Goal: Task Accomplishment & Management: Use online tool/utility

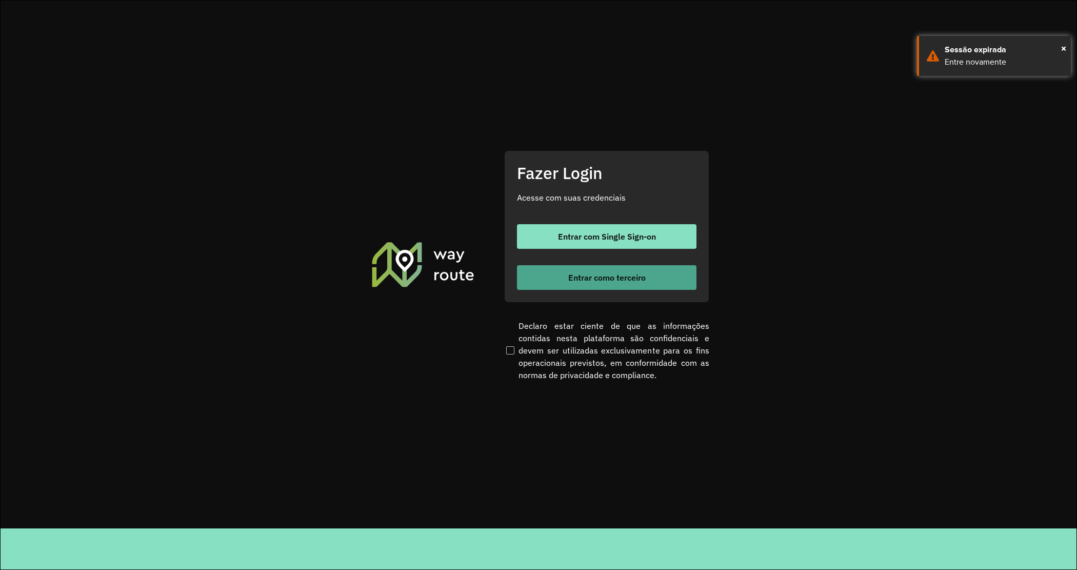
click at [593, 288] on button "Entrar como terceiro" at bounding box center [607, 277] width 180 height 25
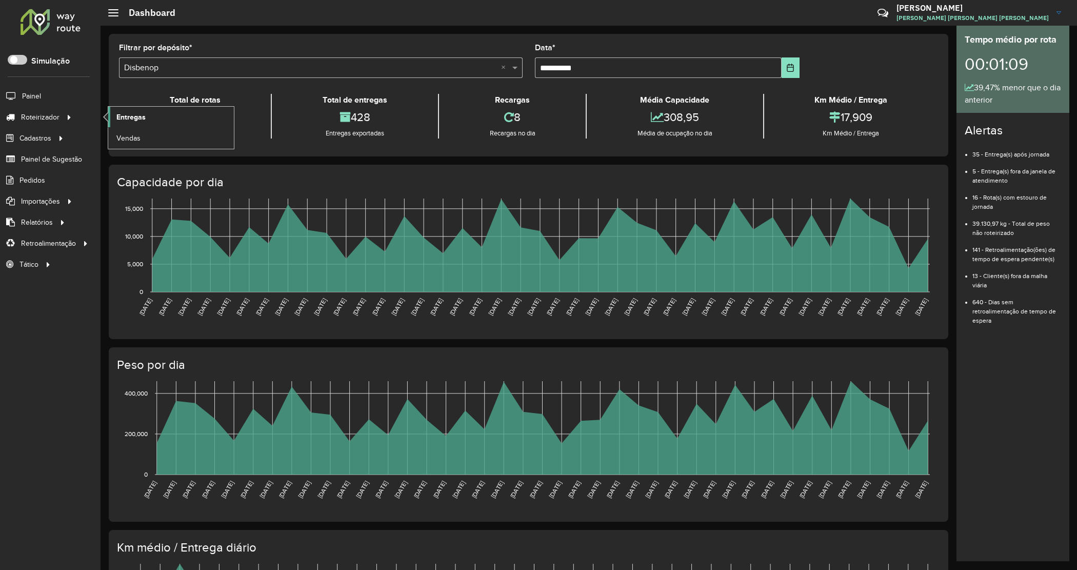
click at [144, 121] on span "Entregas" at bounding box center [130, 117] width 29 height 11
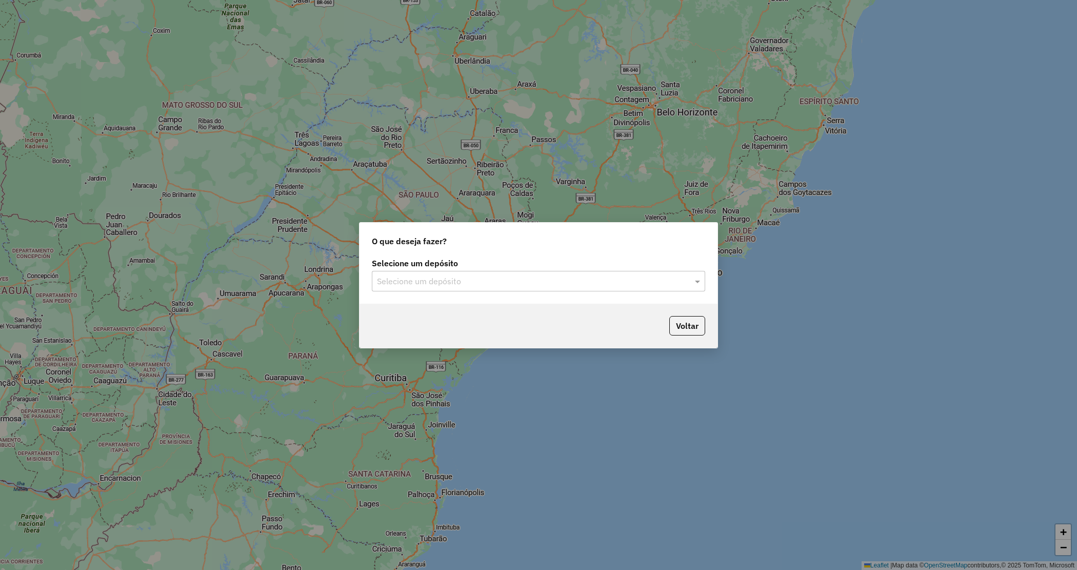
click at [508, 273] on div "Selecione um depósito" at bounding box center [538, 281] width 333 height 21
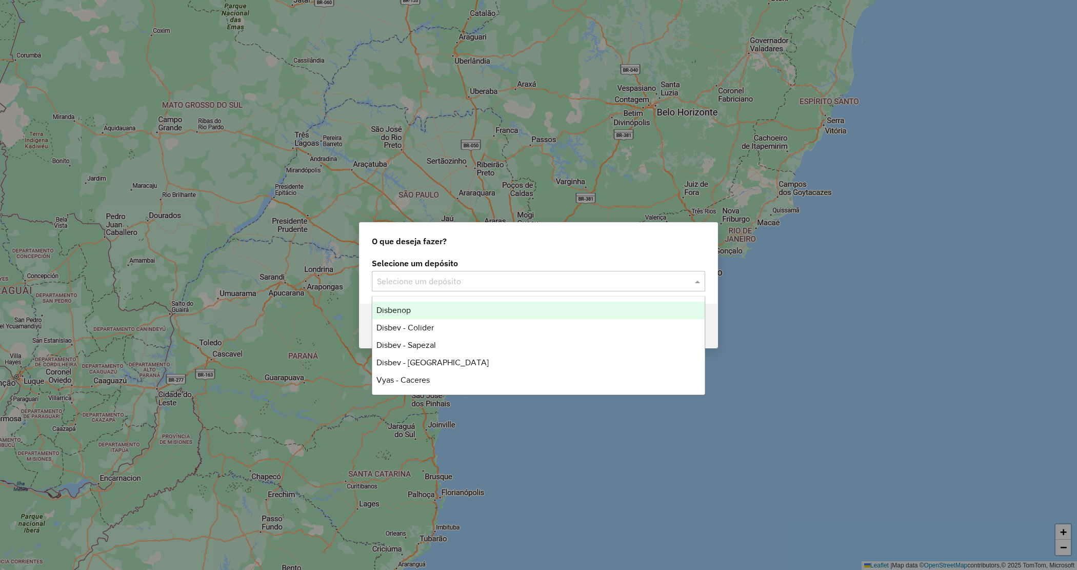
drag, startPoint x: 388, startPoint y: 45, endPoint x: 385, endPoint y: 51, distance: 7.1
click at [388, 46] on div "O que deseja fazer? Selecione um depósito Selecione um depósito Voltar" at bounding box center [538, 285] width 1077 height 570
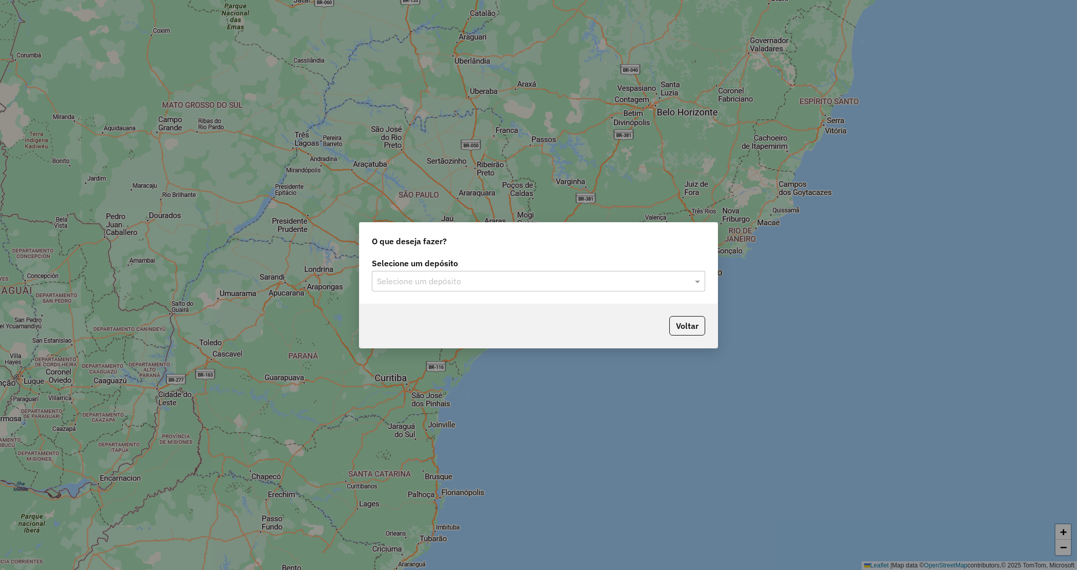
click at [123, 74] on div "O que deseja fazer? Selecione um depósito Selecione um depósito Voltar" at bounding box center [538, 285] width 1077 height 570
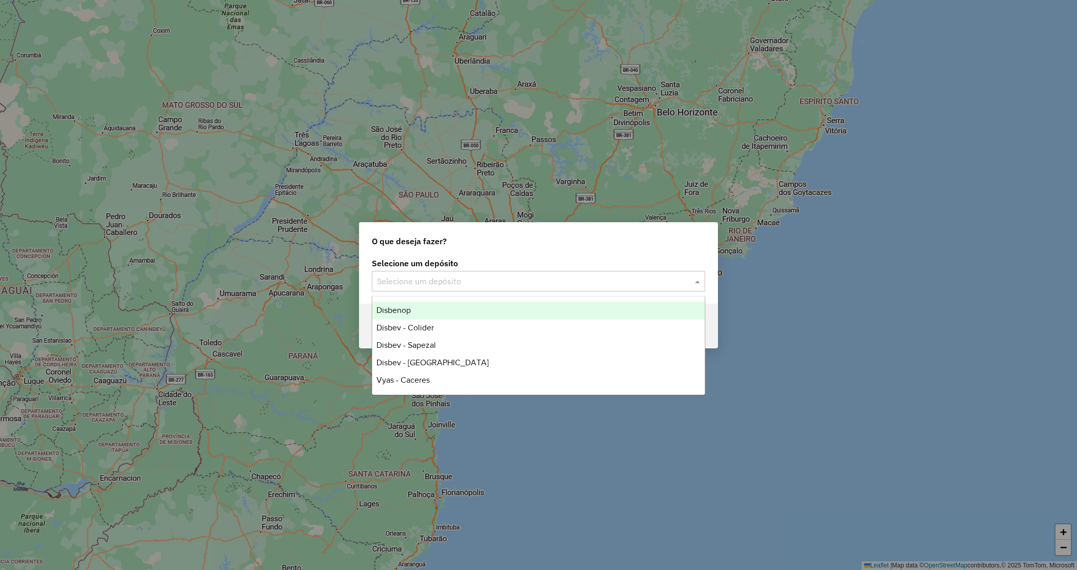
click at [476, 277] on input "text" at bounding box center [528, 281] width 303 height 12
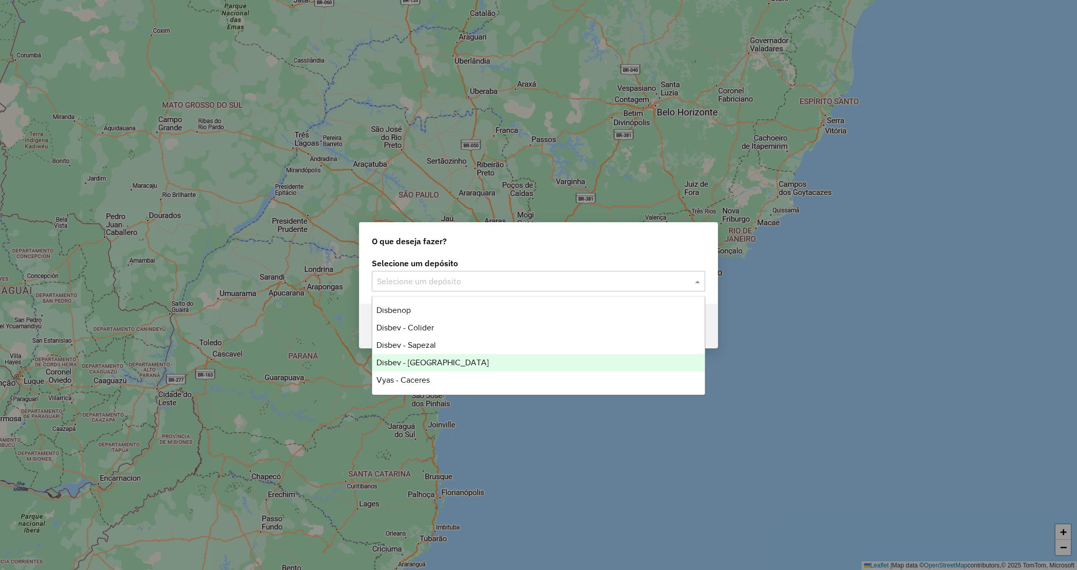
click at [447, 358] on div "Disbev - Tangara" at bounding box center [538, 362] width 332 height 17
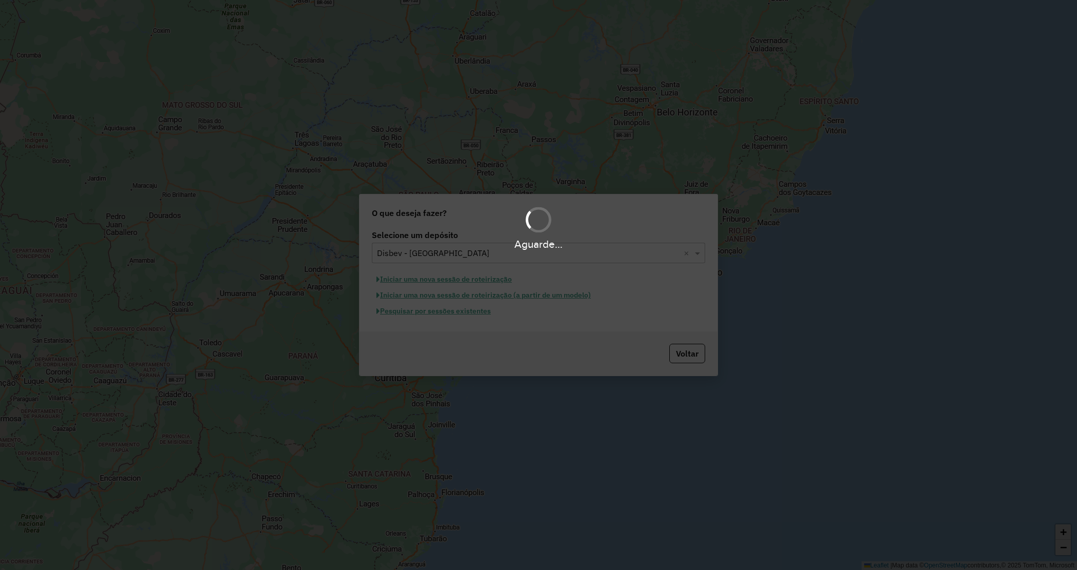
click at [470, 311] on button "Pesquisar por sessões existentes" at bounding box center [434, 311] width 124 height 16
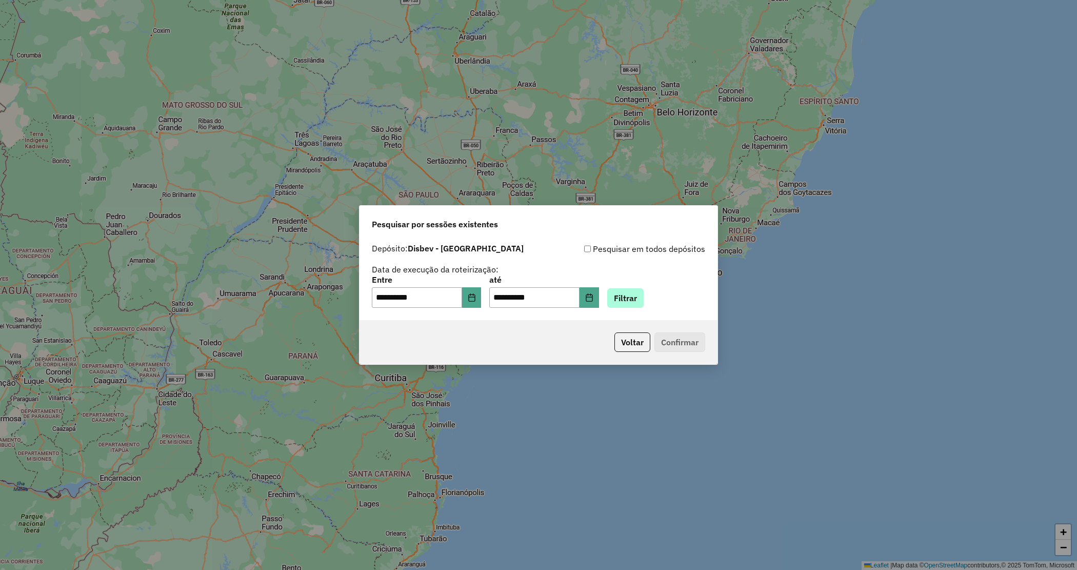
drag, startPoint x: 622, startPoint y: 296, endPoint x: 634, endPoint y: 297, distance: 12.9
click at [634, 297] on div "**********" at bounding box center [538, 292] width 333 height 32
click at [637, 296] on button "Filtrar" at bounding box center [625, 297] width 36 height 19
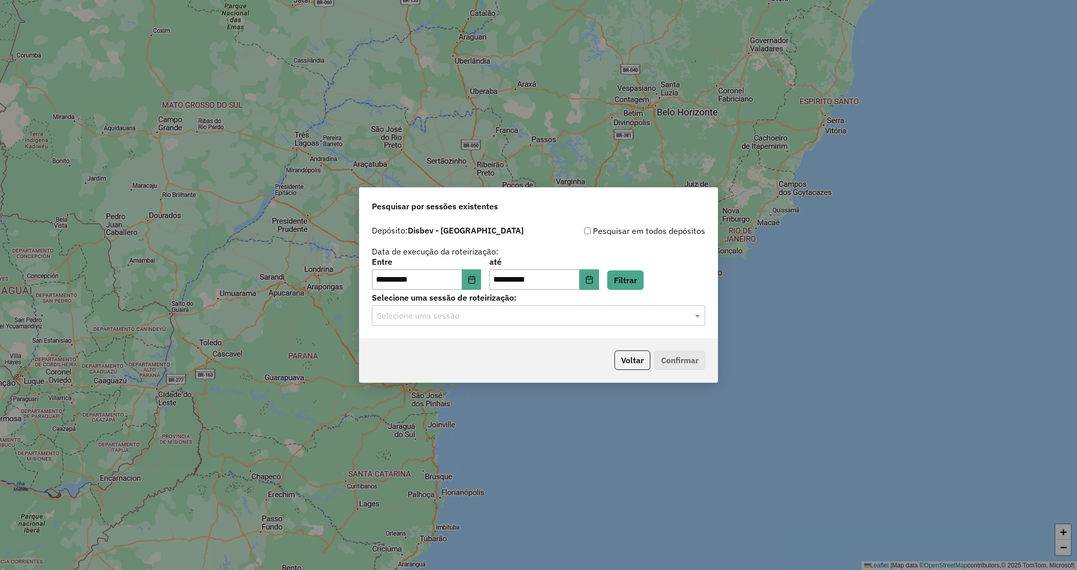
click at [439, 314] on input "text" at bounding box center [528, 316] width 303 height 12
click at [452, 347] on span "980609 - 18/08/2025 13:35" at bounding box center [416, 345] width 81 height 9
click at [678, 358] on button "Confirmar" at bounding box center [679, 359] width 51 height 19
click at [527, 314] on input "text" at bounding box center [528, 316] width 303 height 12
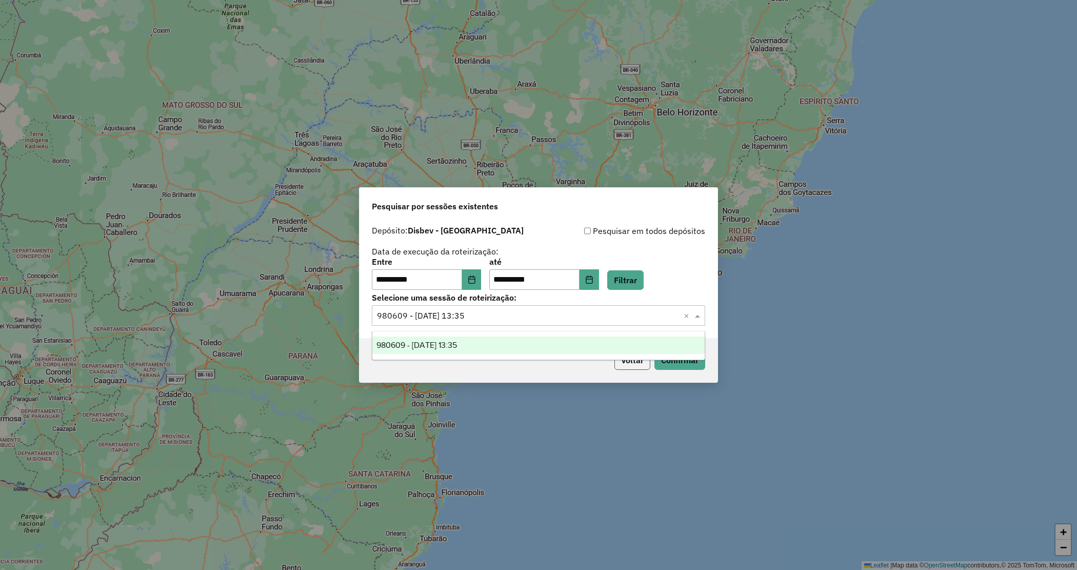
click at [626, 368] on button "Voltar" at bounding box center [632, 359] width 36 height 19
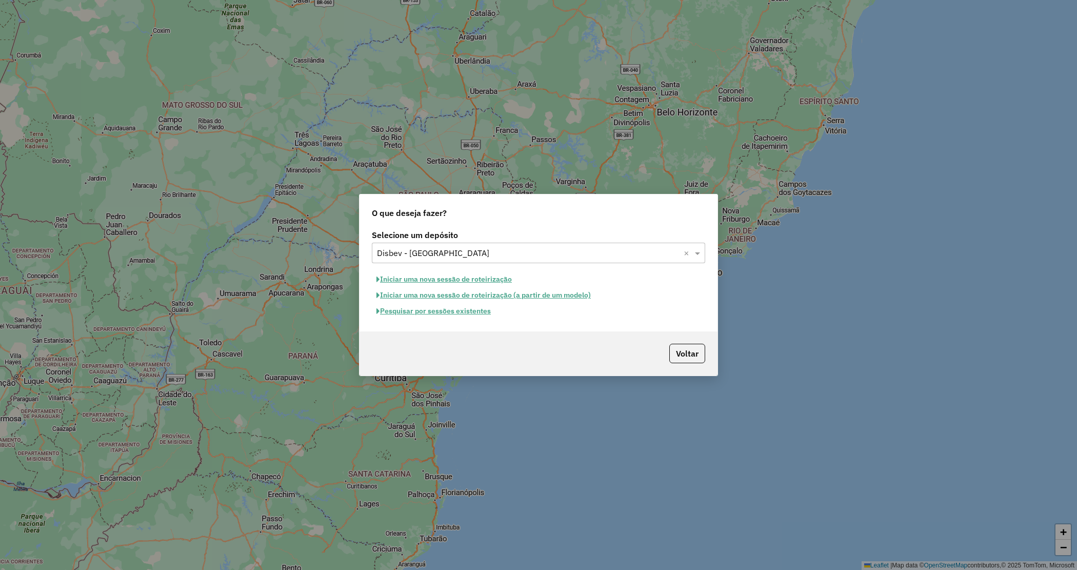
click at [411, 255] on input "text" at bounding box center [528, 253] width 303 height 12
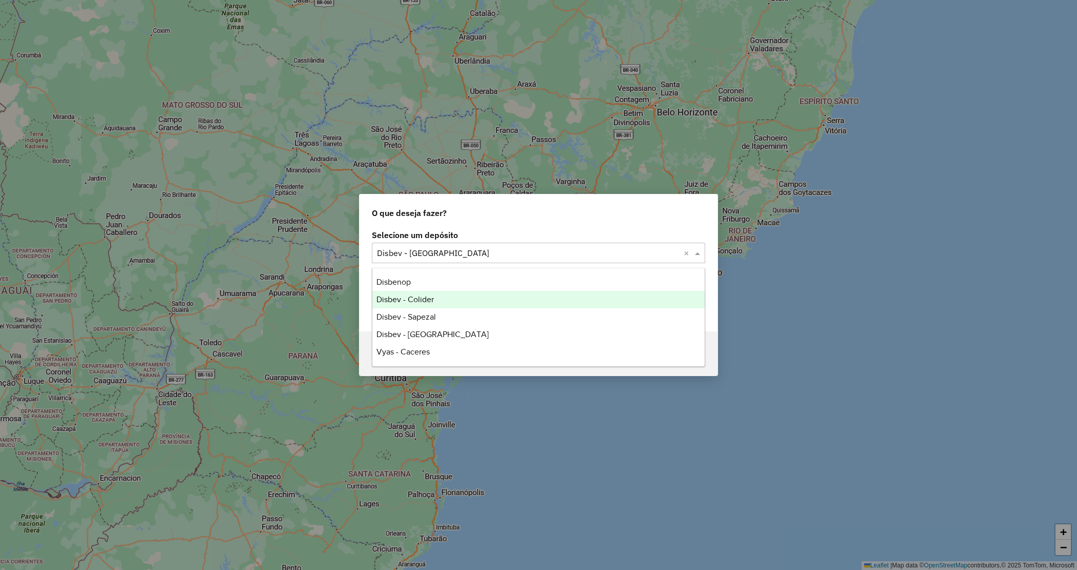
click at [432, 296] on span "Disbev - Colider" at bounding box center [404, 299] width 57 height 9
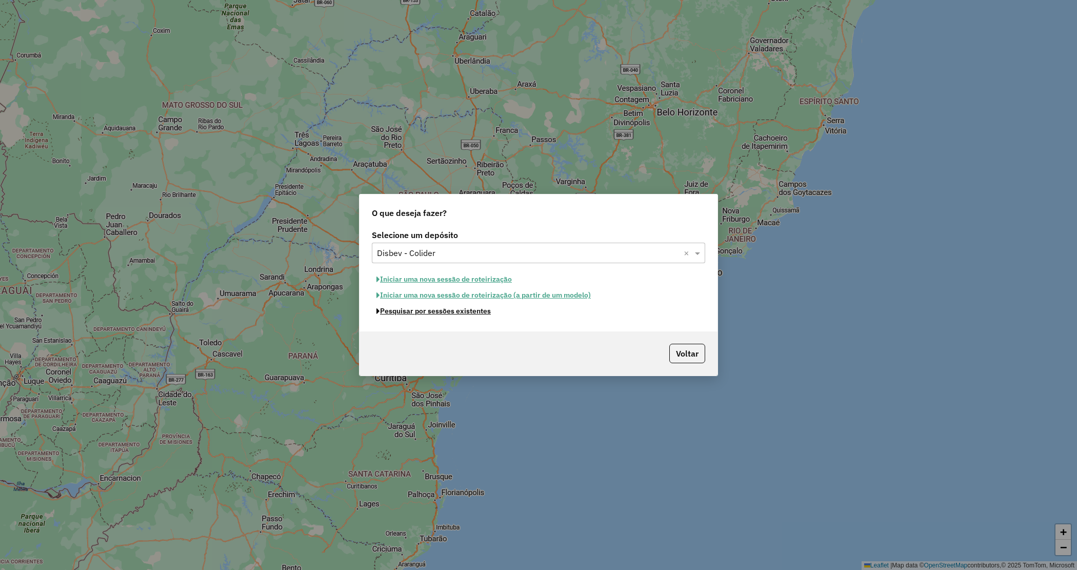
click at [462, 313] on button "Pesquisar por sessões existentes" at bounding box center [434, 311] width 124 height 16
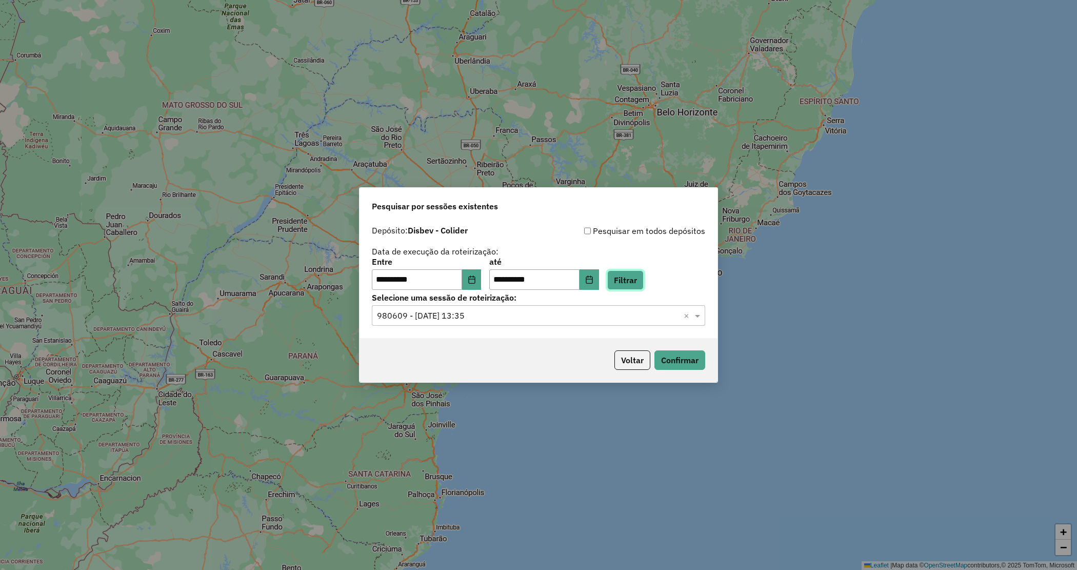
drag, startPoint x: 626, startPoint y: 273, endPoint x: 632, endPoint y: 273, distance: 6.2
click at [629, 273] on button "Filtrar" at bounding box center [625, 279] width 36 height 19
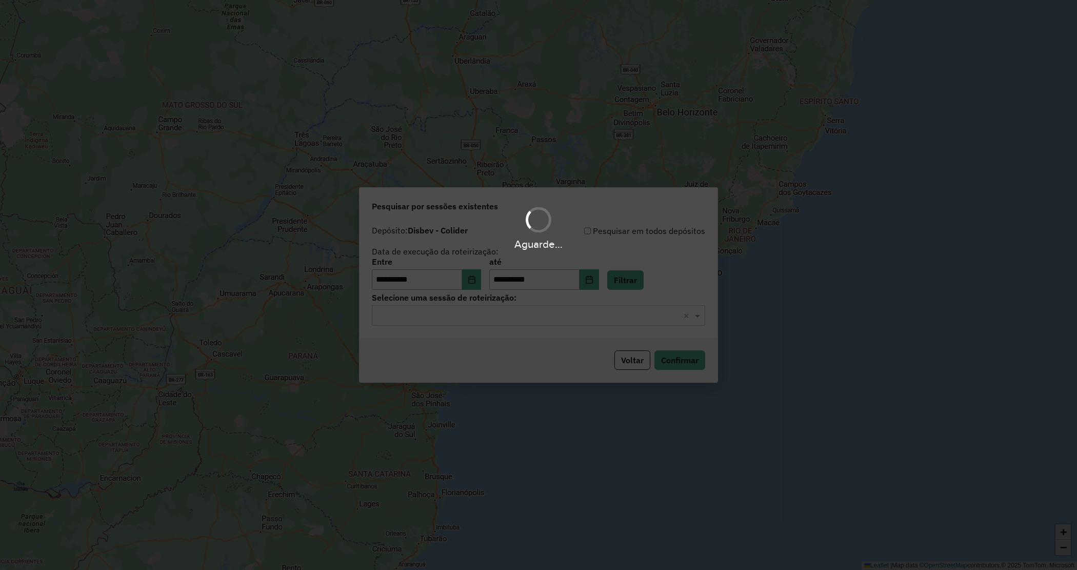
click at [483, 316] on input "text" at bounding box center [528, 316] width 303 height 12
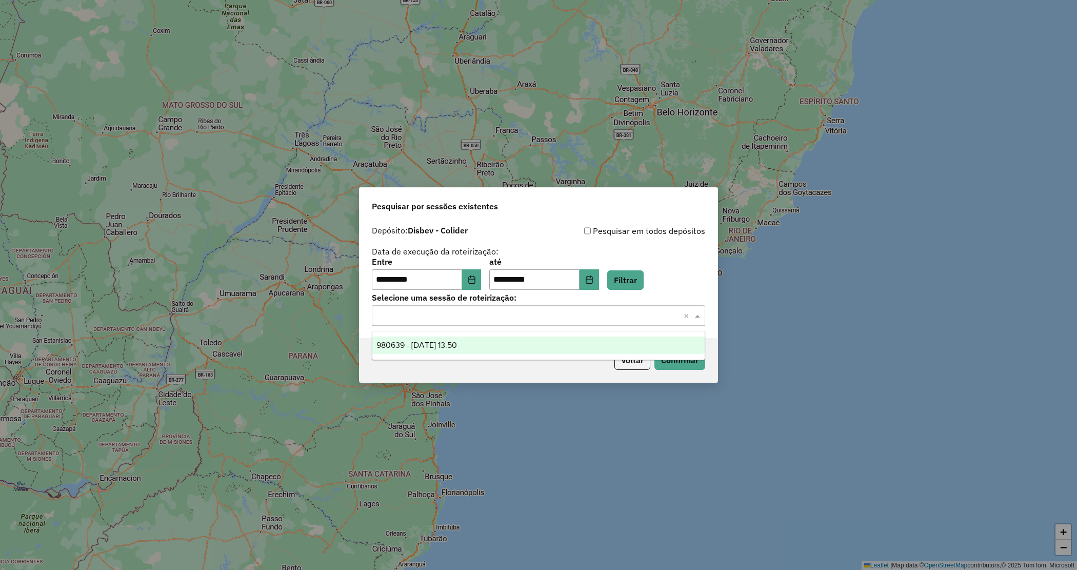
click at [478, 343] on div "980639 - 18/08/2025 13:50" at bounding box center [538, 344] width 332 height 17
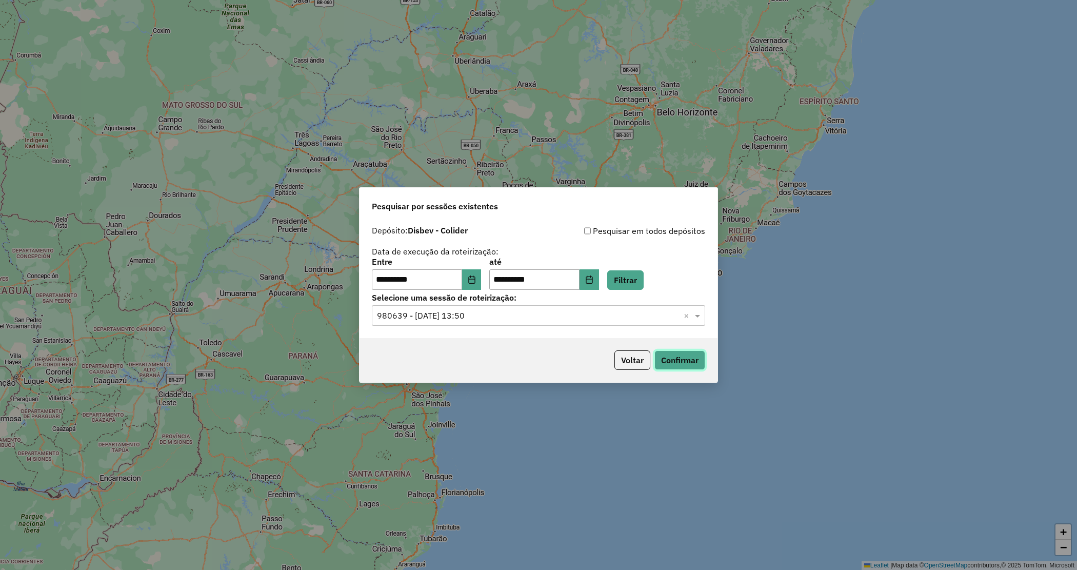
click at [673, 355] on button "Confirmar" at bounding box center [679, 359] width 51 height 19
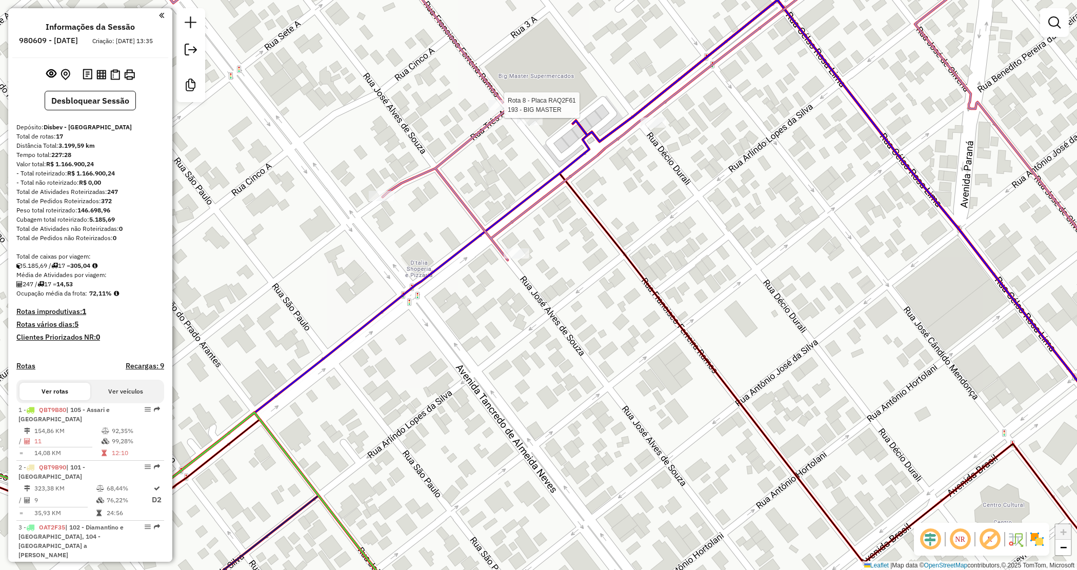
select select "**********"
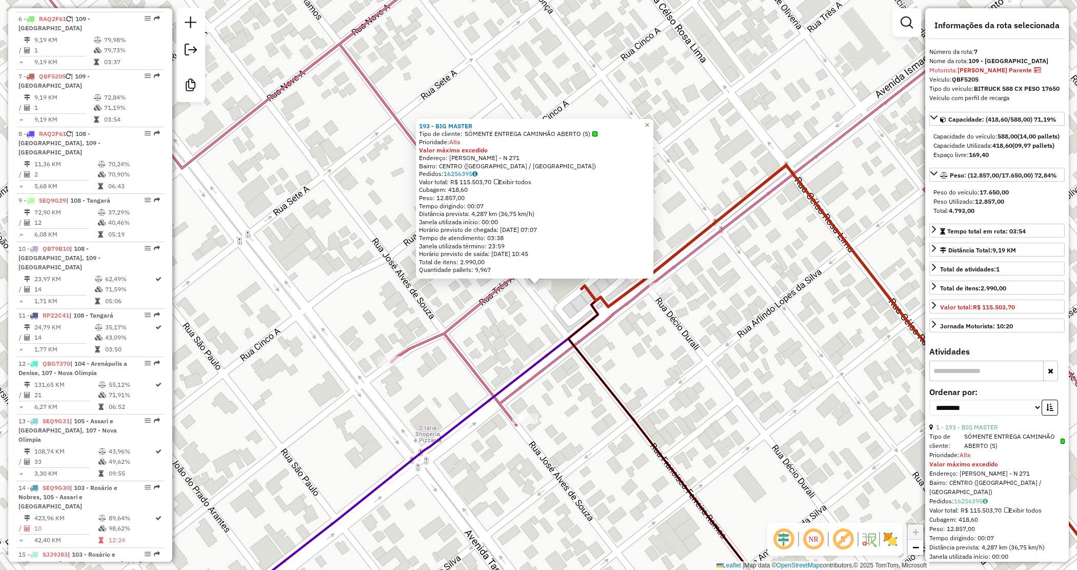
scroll to position [745, 0]
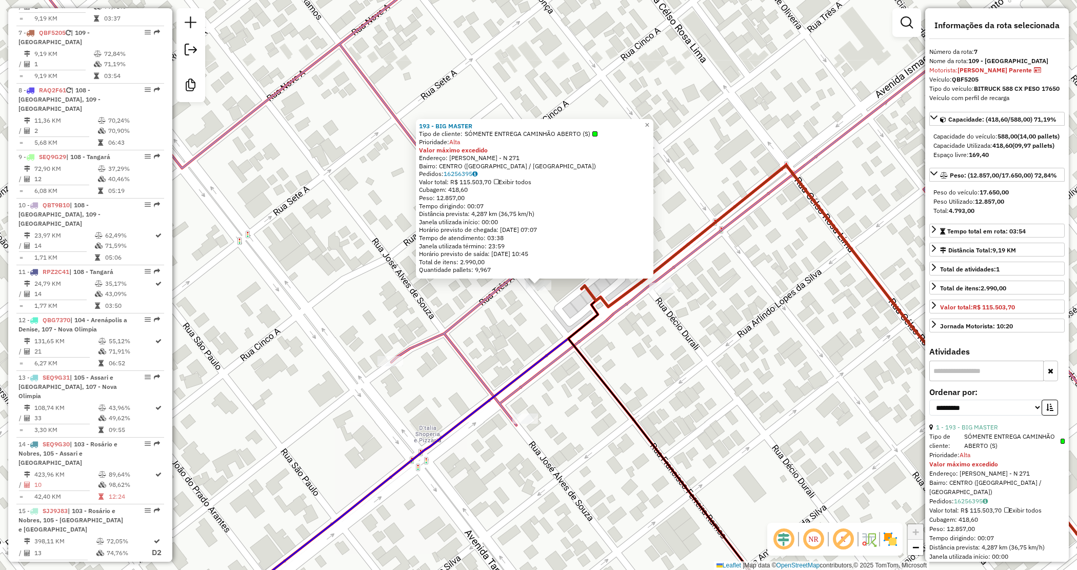
click at [516, 316] on div "193 - BIG MASTER Tipo de cliente: SÓMENTE ENTREGA CAMINHÃO ABERTO (S) Prioridad…" at bounding box center [538, 285] width 1077 height 570
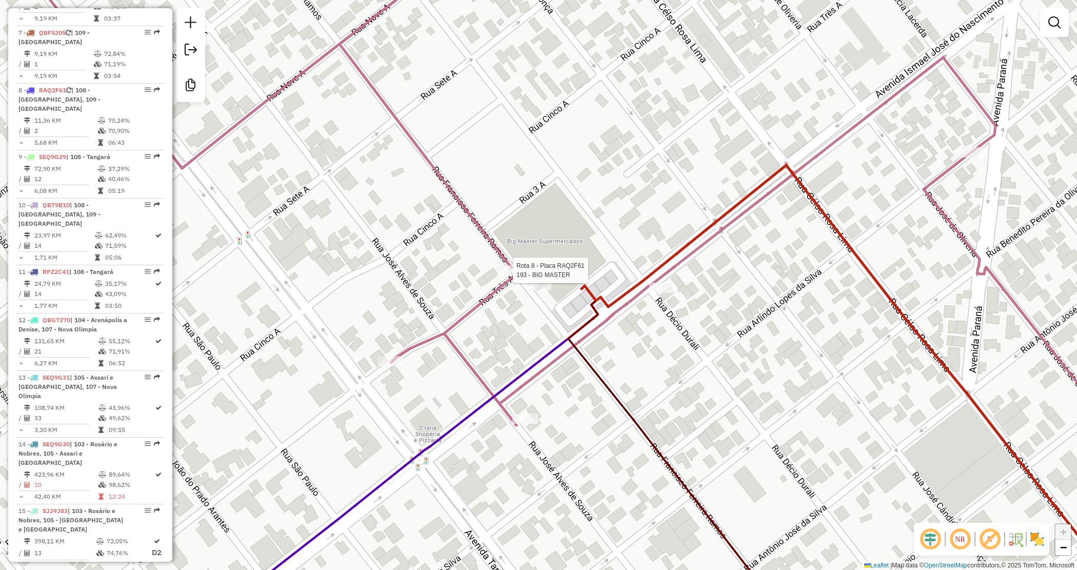
select select "**********"
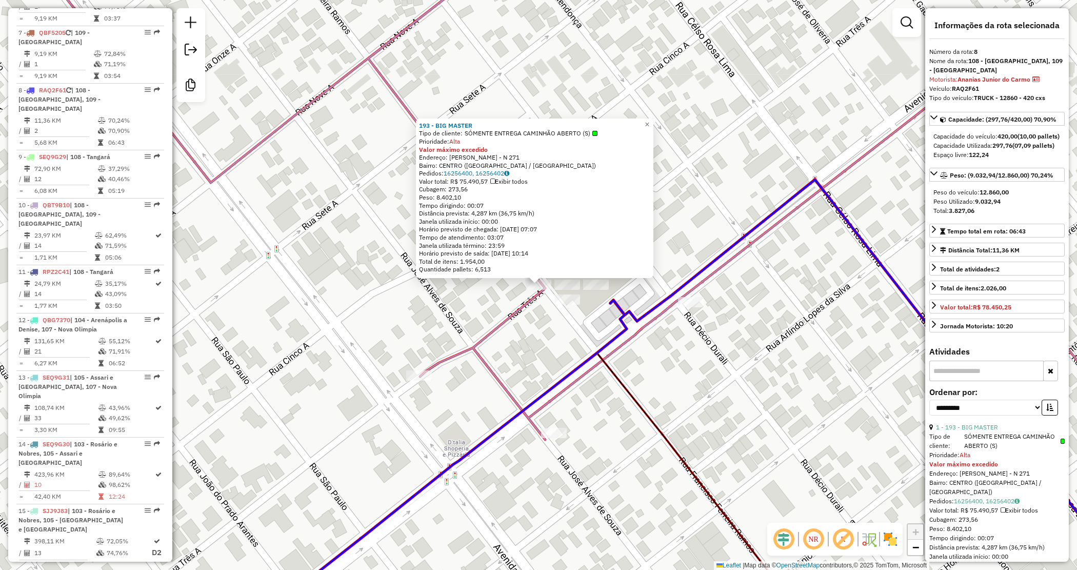
scroll to position [793, 0]
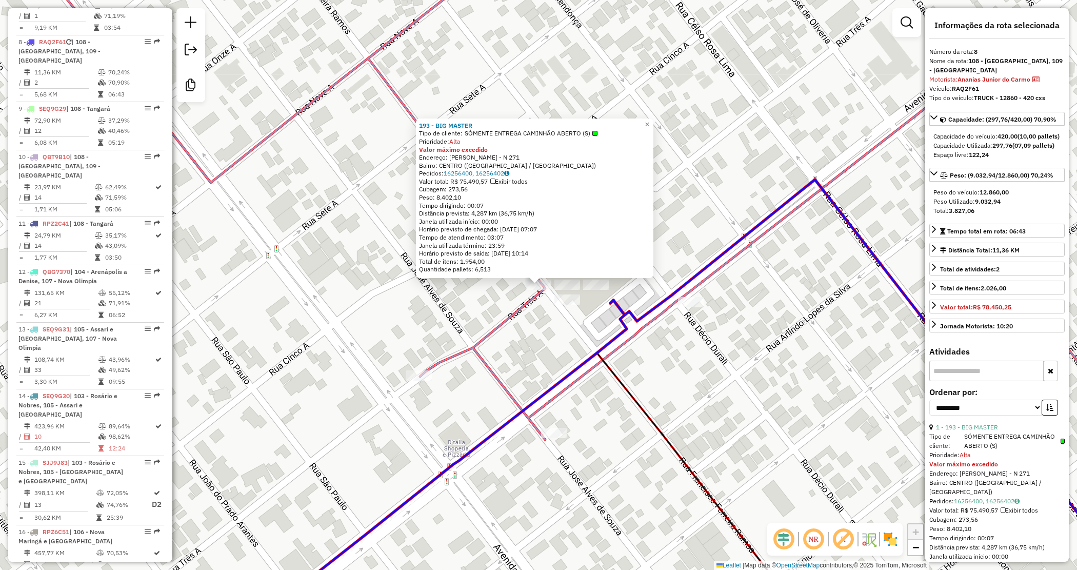
click at [545, 321] on div "193 - BIG MASTER Tipo de cliente: SÓMENTE ENTREGA CAMINHÃO ABERTO (S) Prioridad…" at bounding box center [538, 285] width 1077 height 570
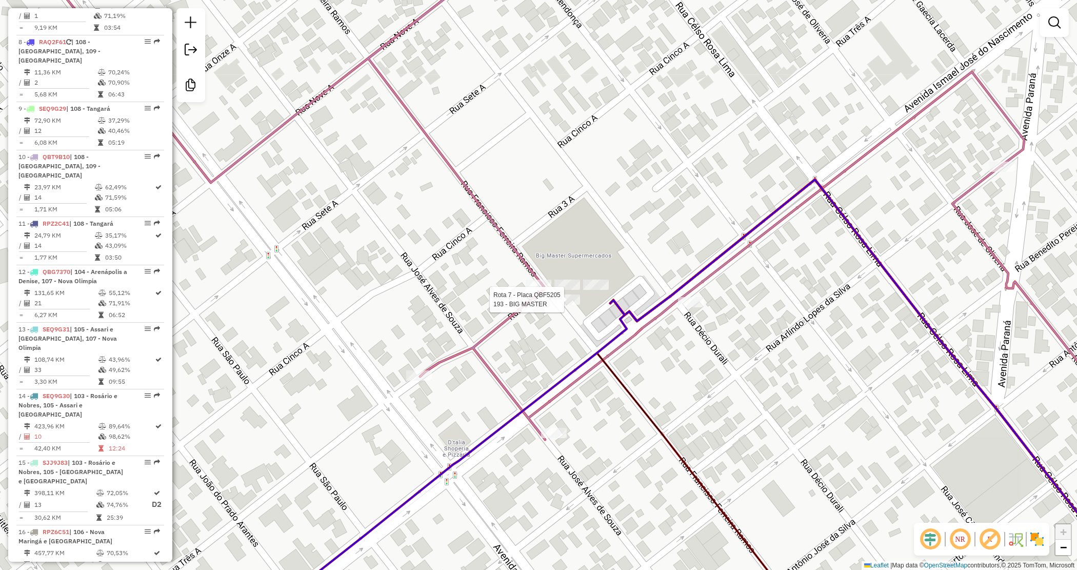
select select "**********"
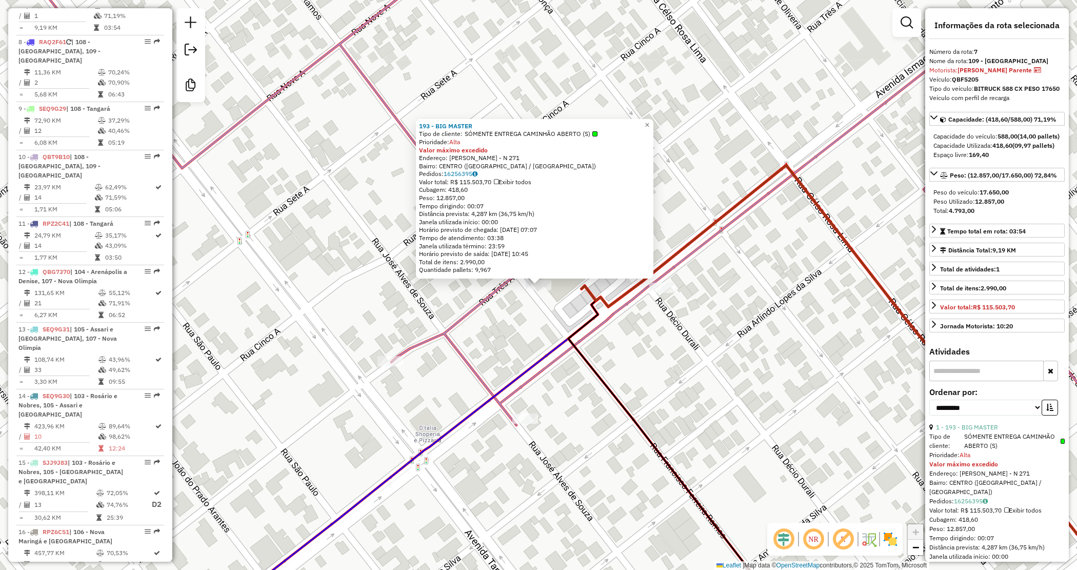
scroll to position [745, 0]
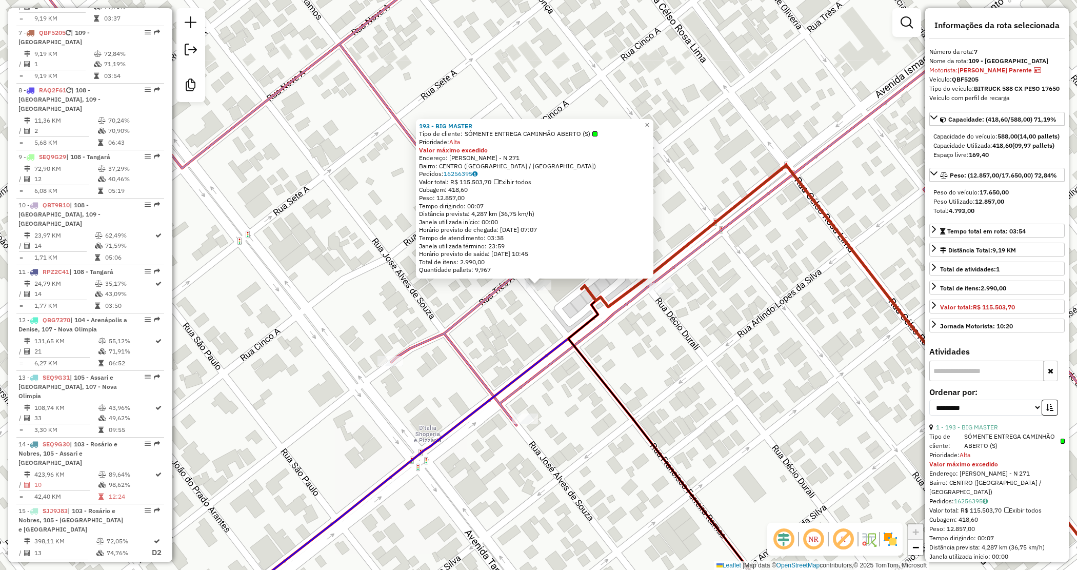
click at [548, 299] on div "193 - BIG MASTER Tipo de cliente: SÓMENTE ENTREGA CAMINHÃO ABERTO (S) Prioridad…" at bounding box center [538, 285] width 1077 height 570
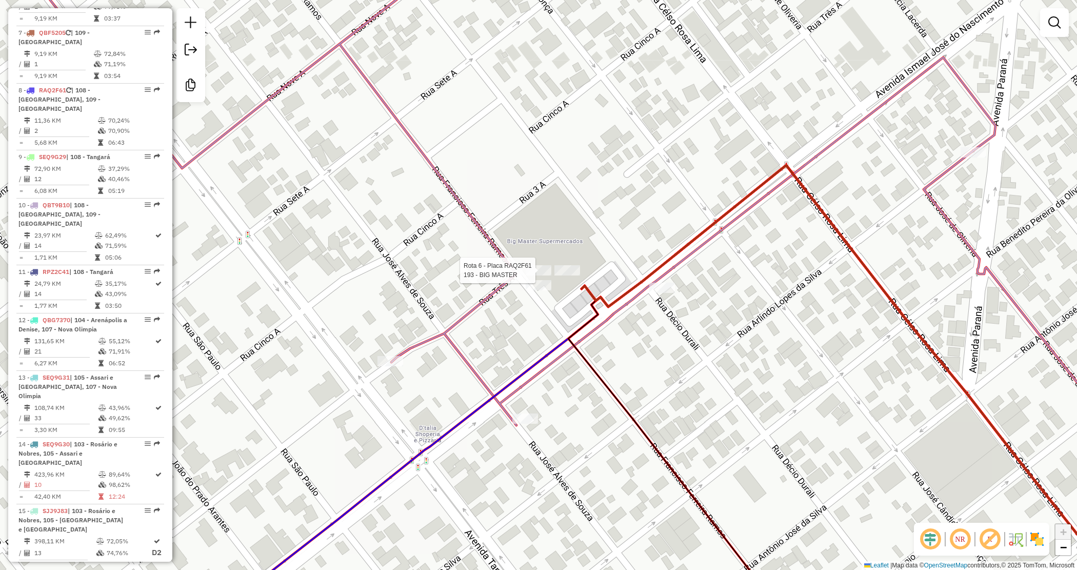
click at [542, 264] on div "Rota 6 - Placa RAQ2F61 193 - BIG MASTER Janela de atendimento Grade de atendime…" at bounding box center [538, 285] width 1077 height 570
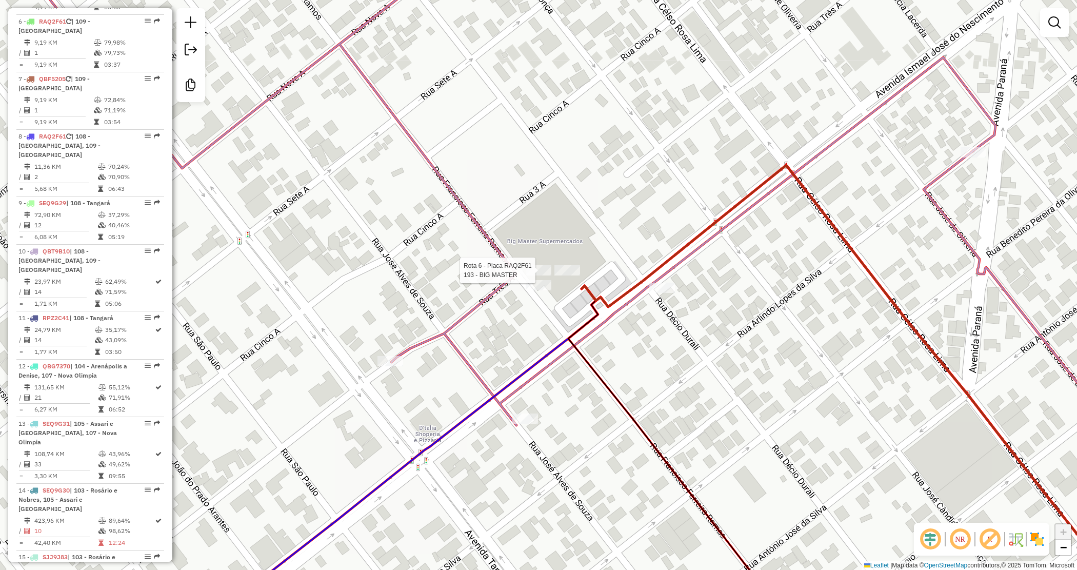
select select "**********"
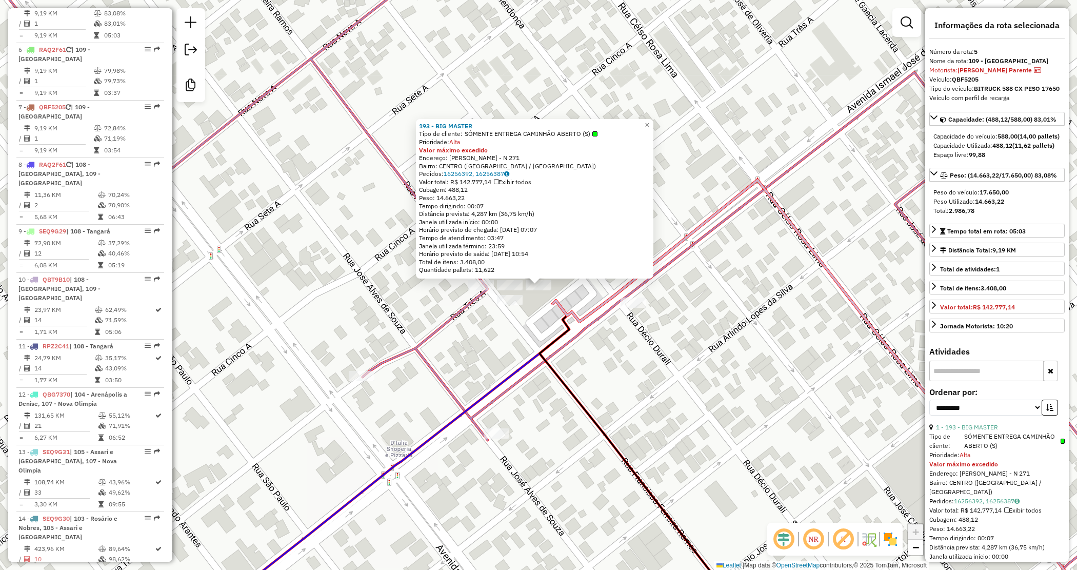
scroll to position [648, 0]
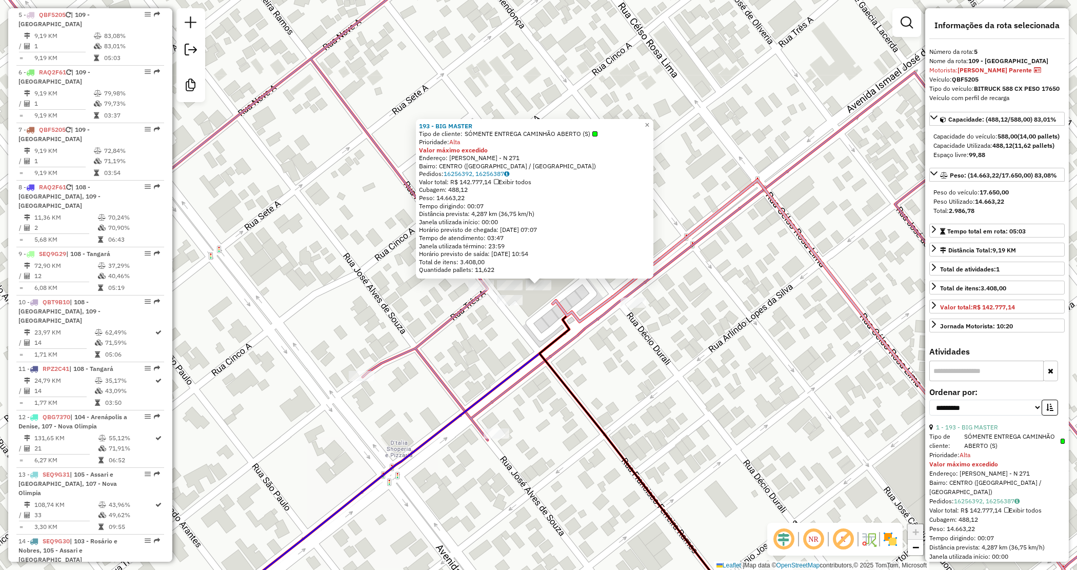
click at [542, 312] on div "Rota 5 - Placa QBF5205 193 - BIG MASTER × 193 - BIG MASTER Tipo de cliente: SÓM…" at bounding box center [538, 285] width 1077 height 570
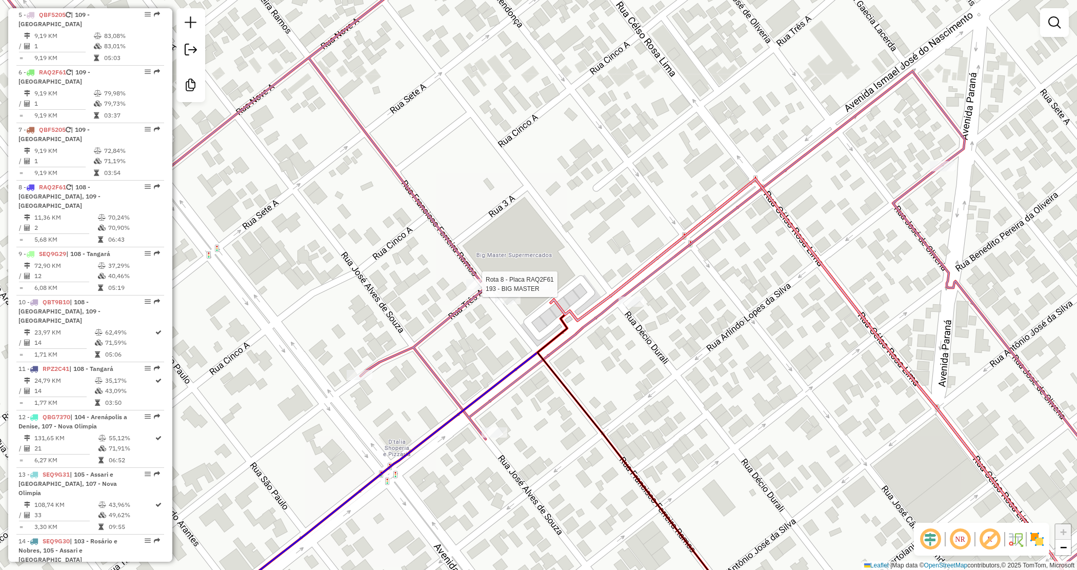
select select "**********"
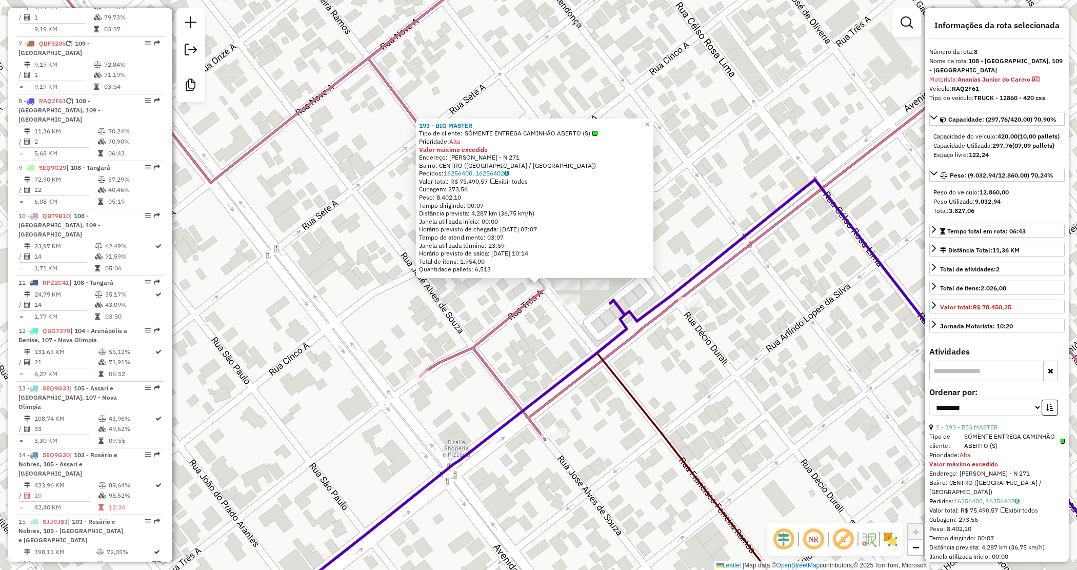
scroll to position [793, 0]
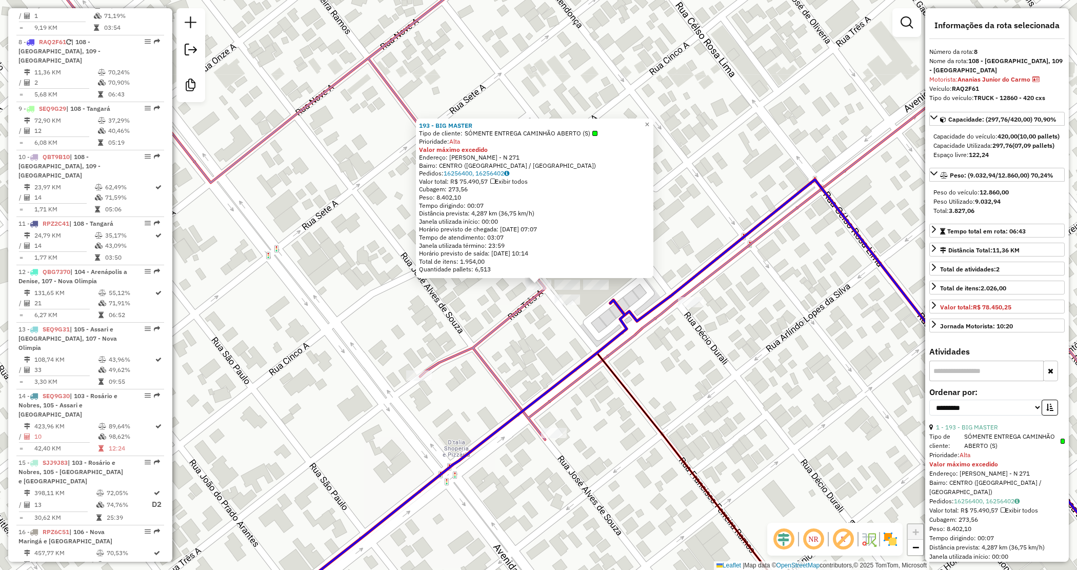
click at [532, 333] on div "193 - BIG MASTER Tipo de cliente: SÓMENTE ENTREGA CAMINHÃO ABERTO (S) Prioridad…" at bounding box center [538, 285] width 1077 height 570
click at [570, 360] on div "Rota 10 - Placa QBT9B10 243 - ASSIM ASSADO 193 - BIG MASTER Tipo de cliente: SÓ…" at bounding box center [538, 285] width 1077 height 570
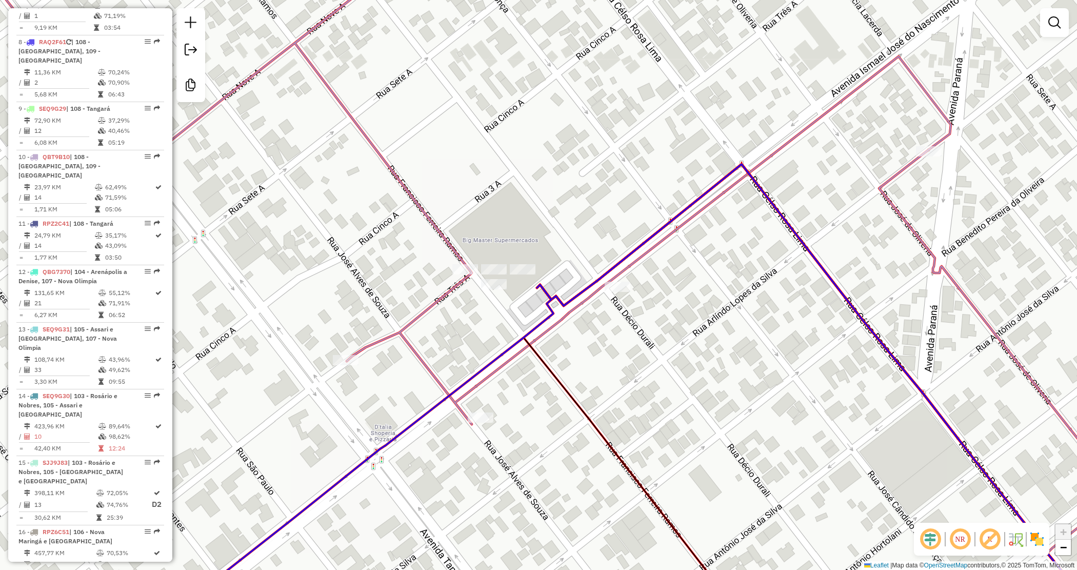
drag, startPoint x: 527, startPoint y: 337, endPoint x: 436, endPoint y: 297, distance: 99.0
click at [439, 301] on div "Janela de atendimento Grade de atendimento Capacidade Transportadoras Veículos …" at bounding box center [538, 285] width 1077 height 570
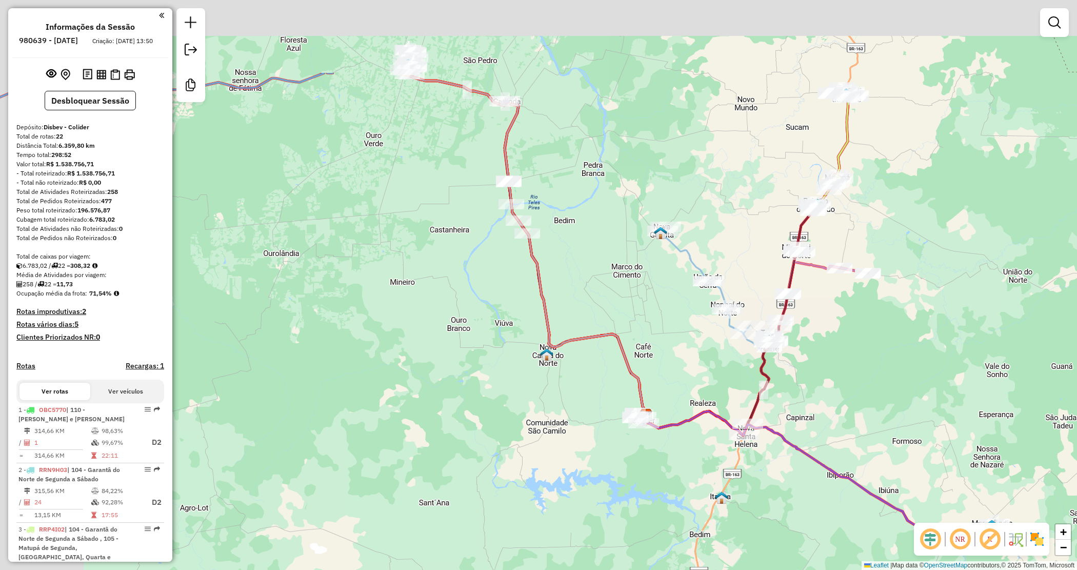
drag, startPoint x: 454, startPoint y: 159, endPoint x: 585, endPoint y: 355, distance: 235.6
click at [585, 355] on div "Janela de atendimento Grade de atendimento Capacidade Transportadoras Veículos …" at bounding box center [538, 285] width 1077 height 570
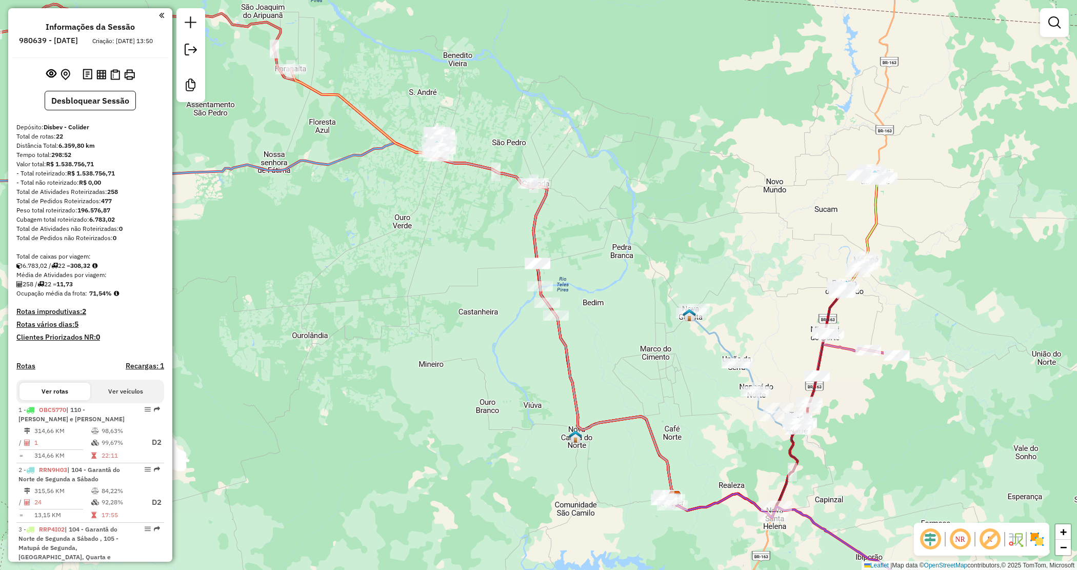
drag, startPoint x: 324, startPoint y: 168, endPoint x: 507, endPoint y: 342, distance: 252.1
click at [508, 342] on icon at bounding box center [300, 320] width 749 height 354
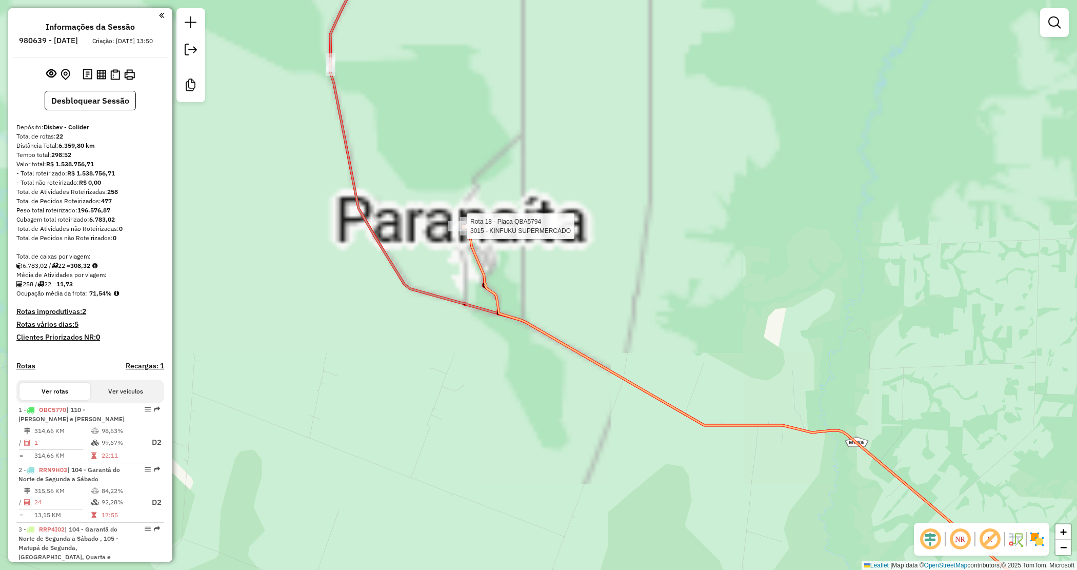
select select "**********"
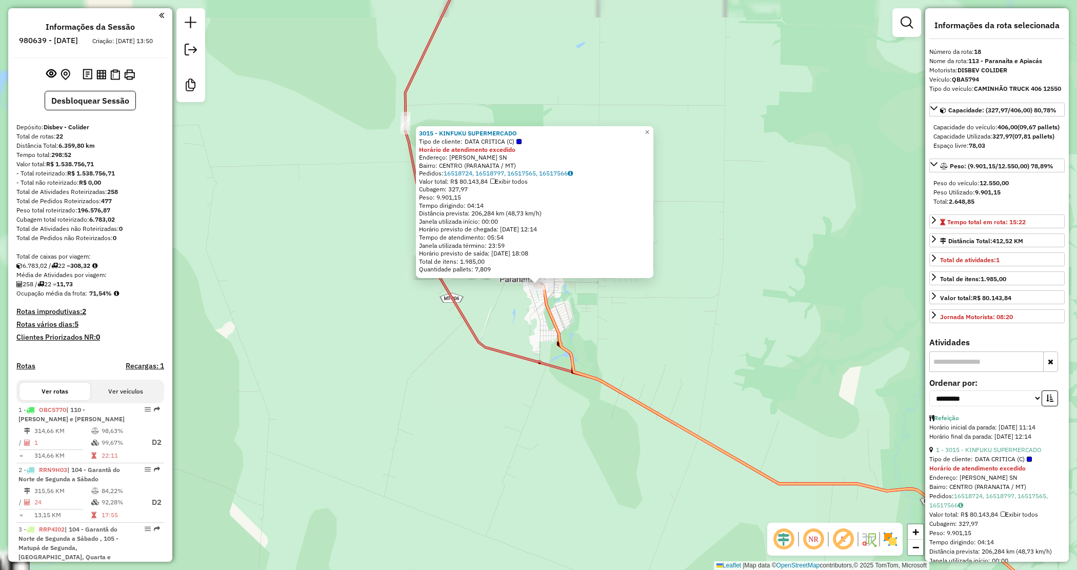
scroll to position [1191, 0]
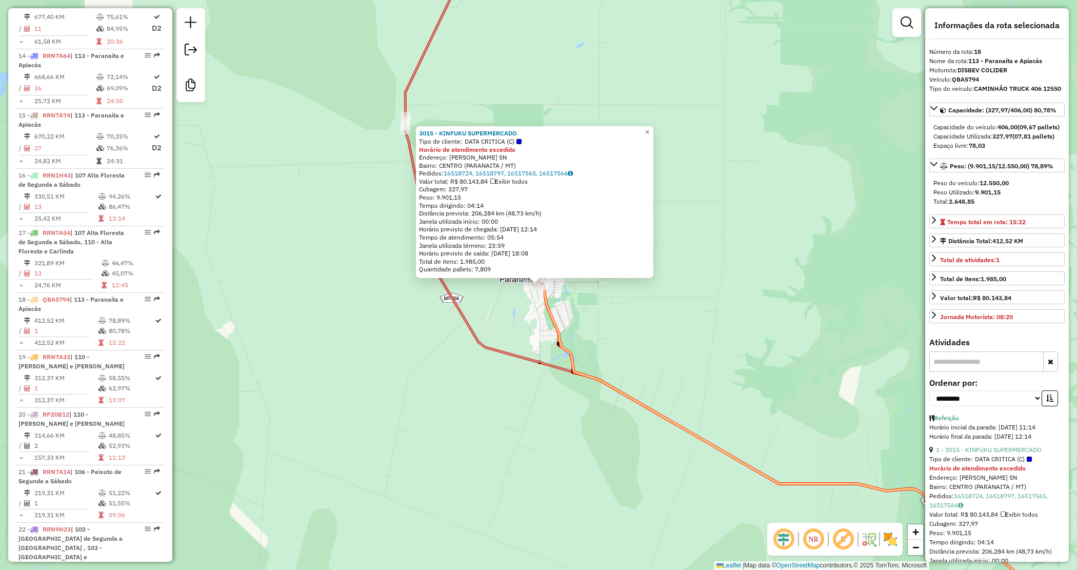
click at [470, 177] on div "Valor total: R$ 80.143,84 Exibir todos" at bounding box center [534, 181] width 231 height 8
click at [473, 172] on link "16518724, 16518797, 16517565, 16517566" at bounding box center [508, 173] width 129 height 8
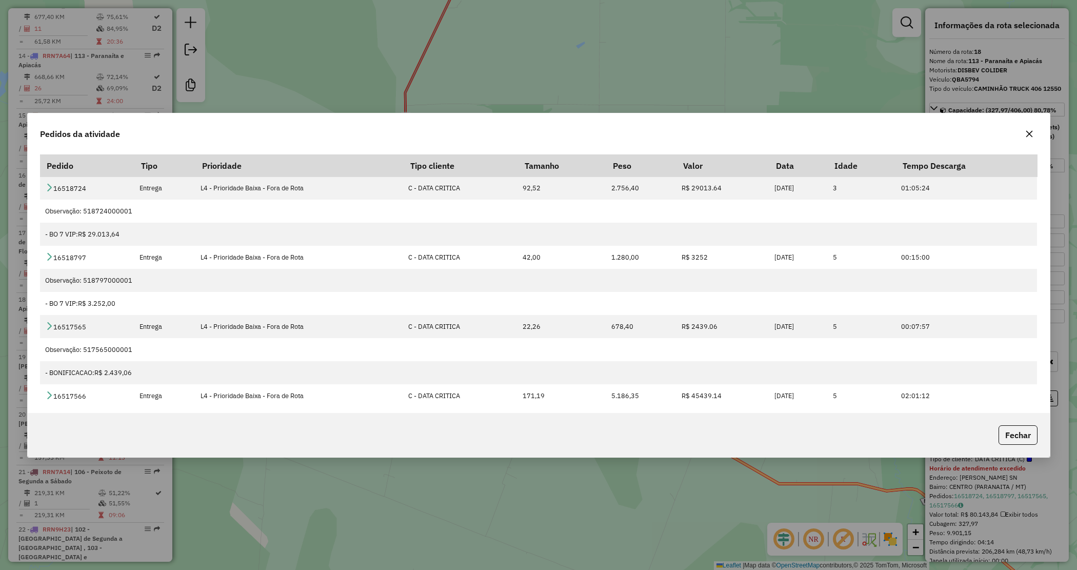
scroll to position [54, 0]
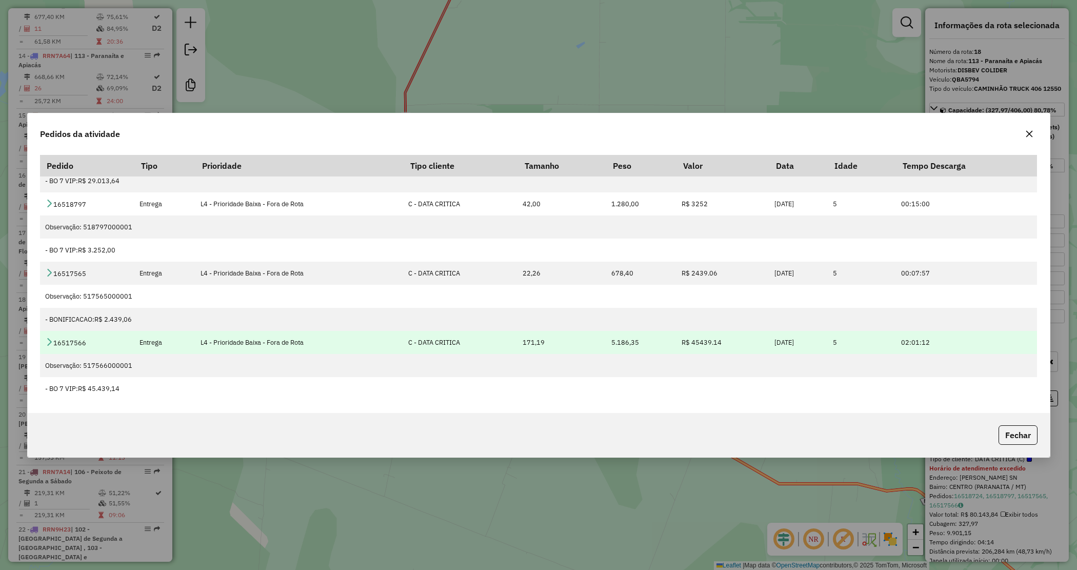
click at [49, 339] on icon at bounding box center [49, 341] width 8 height 8
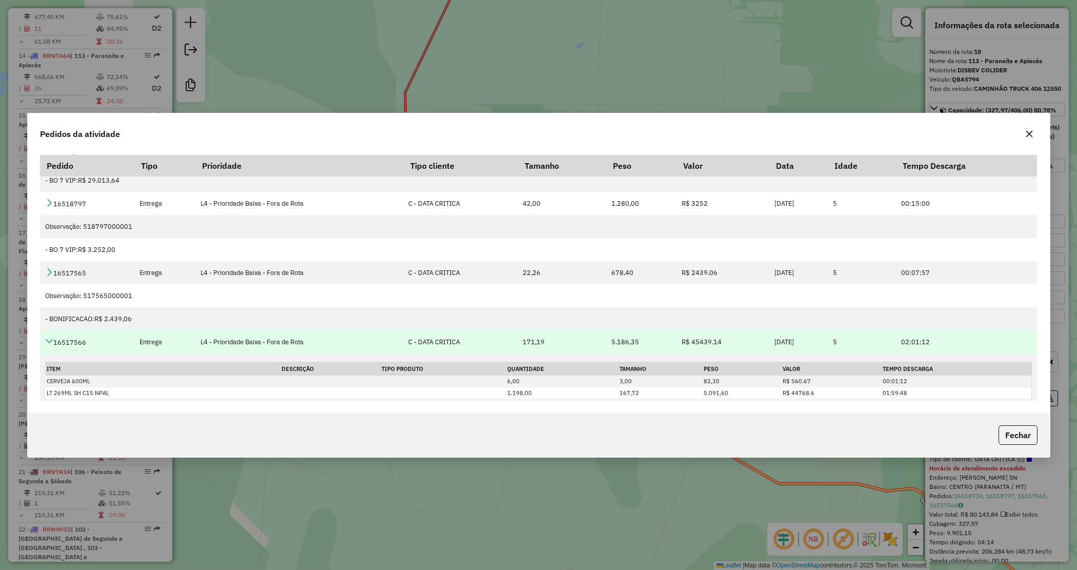
scroll to position [118, 0]
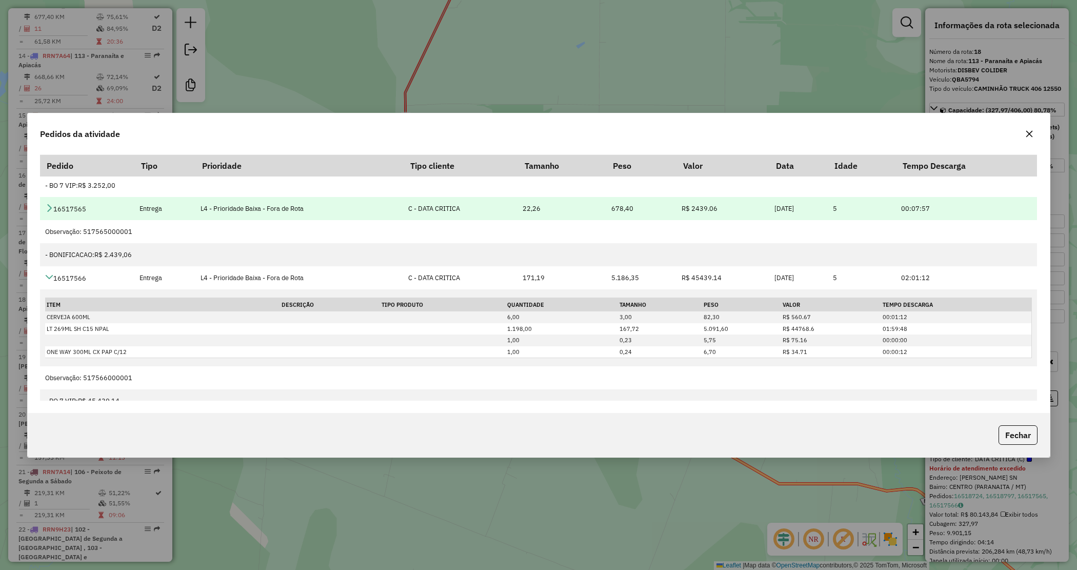
click at [47, 209] on icon at bounding box center [49, 208] width 8 height 8
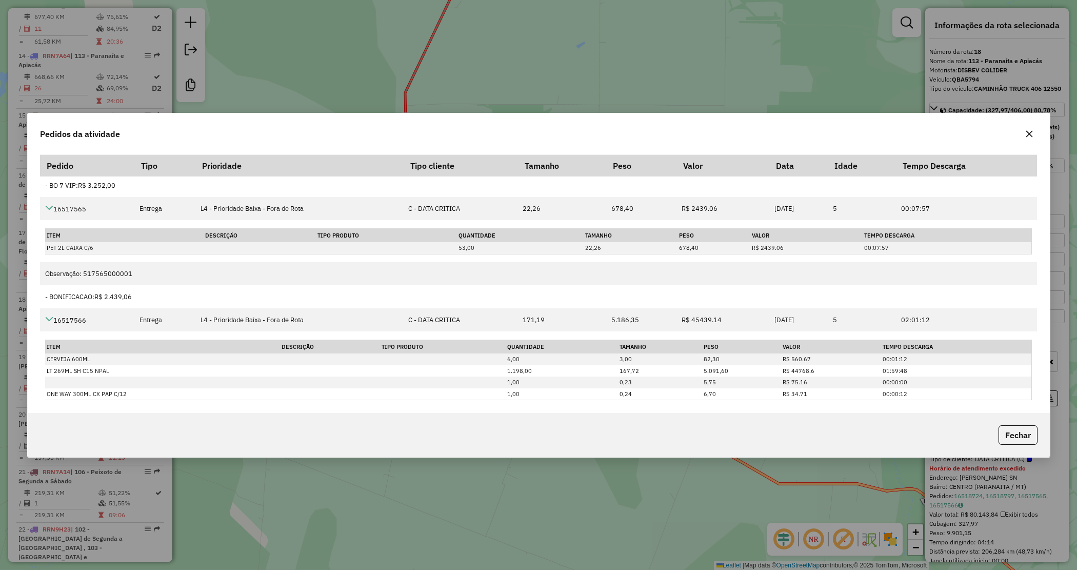
click at [1030, 135] on icon "button" at bounding box center [1029, 134] width 8 height 8
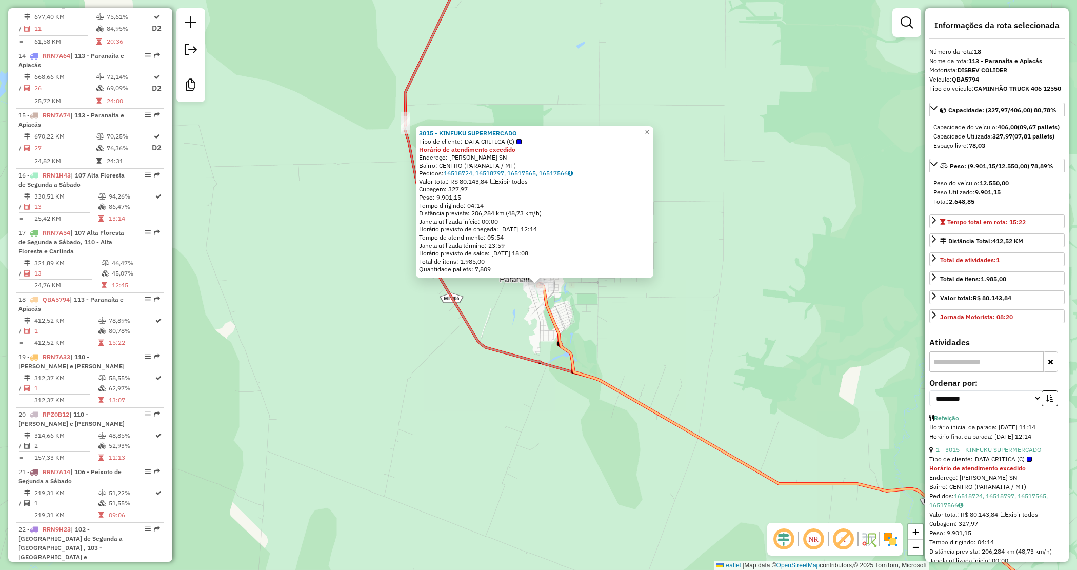
click at [870, 306] on div "3015 - KINFUKU SUPERMERCADO Tipo de cliente: DATA CRITICA (C) Horário de atendi…" at bounding box center [538, 285] width 1077 height 570
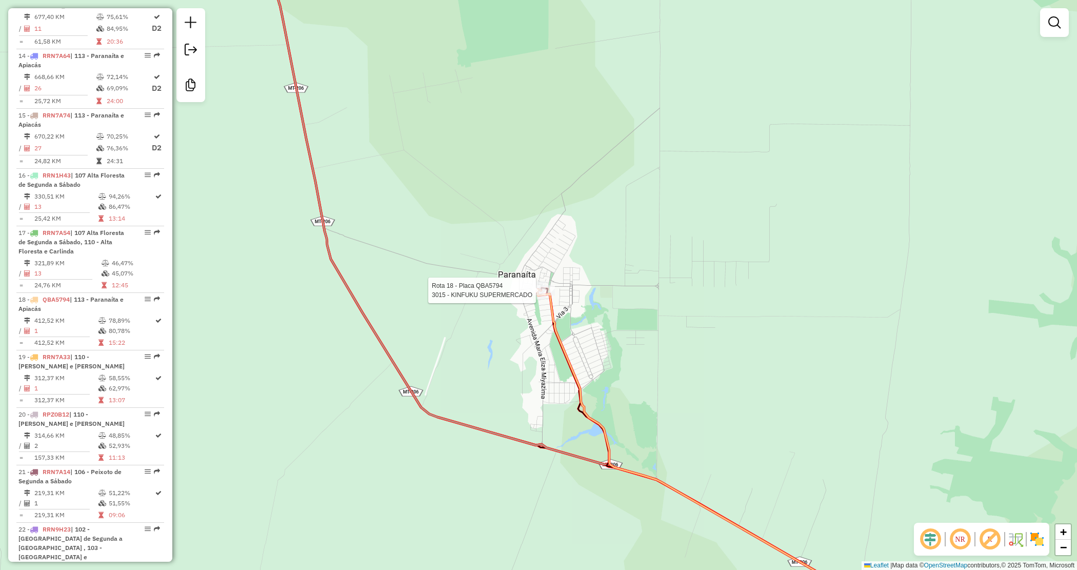
select select "**********"
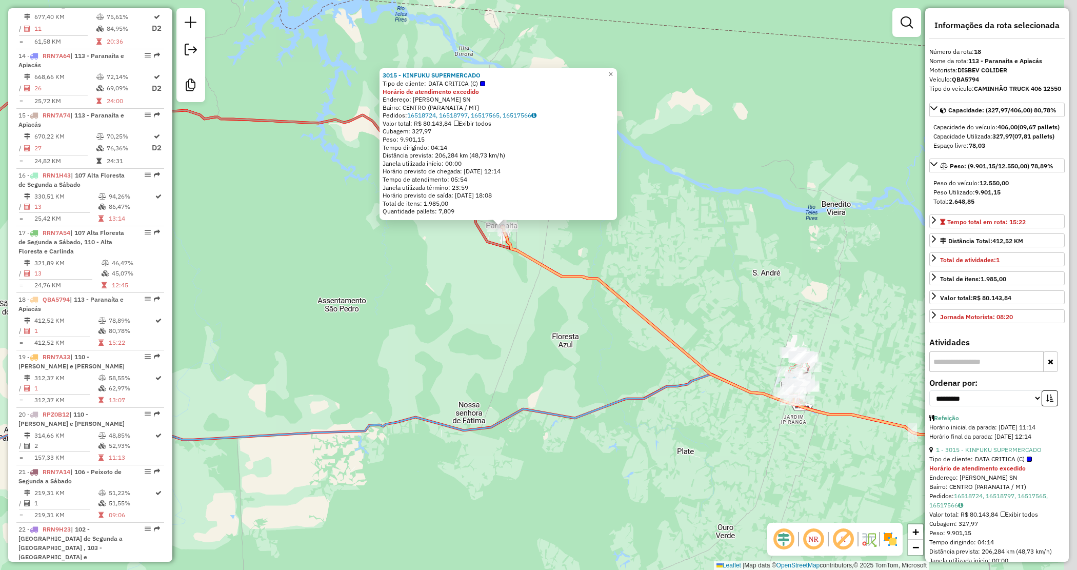
drag, startPoint x: 542, startPoint y: 347, endPoint x: 488, endPoint y: 267, distance: 95.7
click at [506, 283] on div "3015 - KINFUKU SUPERMERCADO Tipo de cliente: DATA CRITICA (C) Horário de atendi…" at bounding box center [538, 285] width 1077 height 570
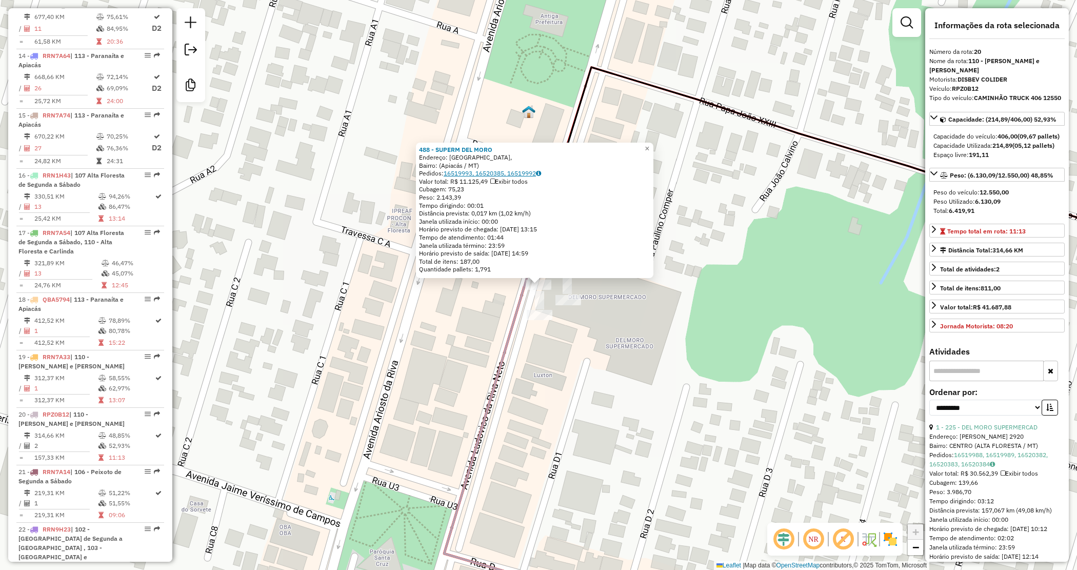
click at [472, 171] on link "16519993, 16520385, 16519992" at bounding box center [492, 173] width 97 height 8
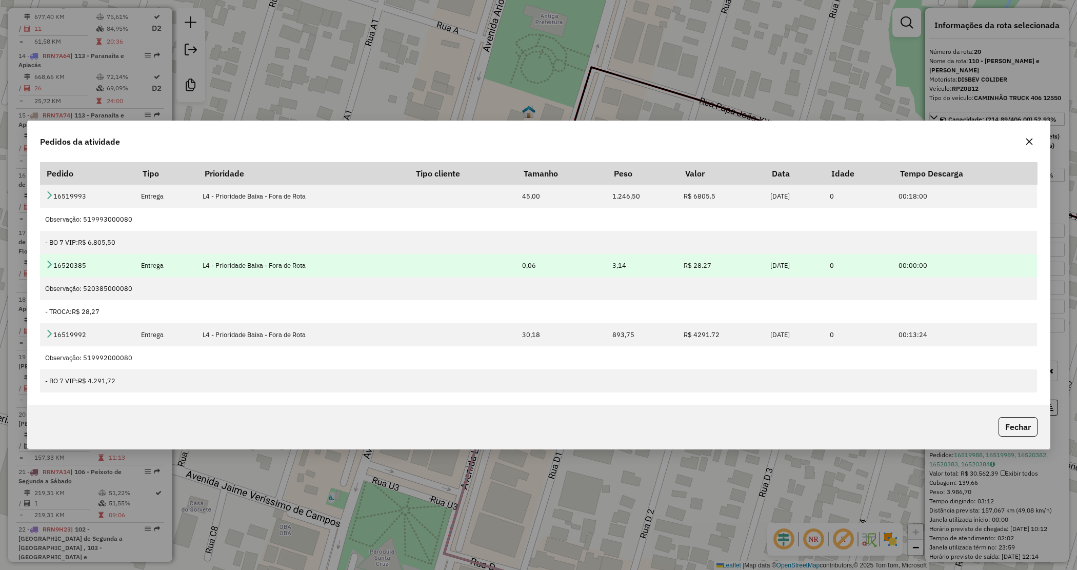
click at [50, 268] on link at bounding box center [49, 265] width 8 height 9
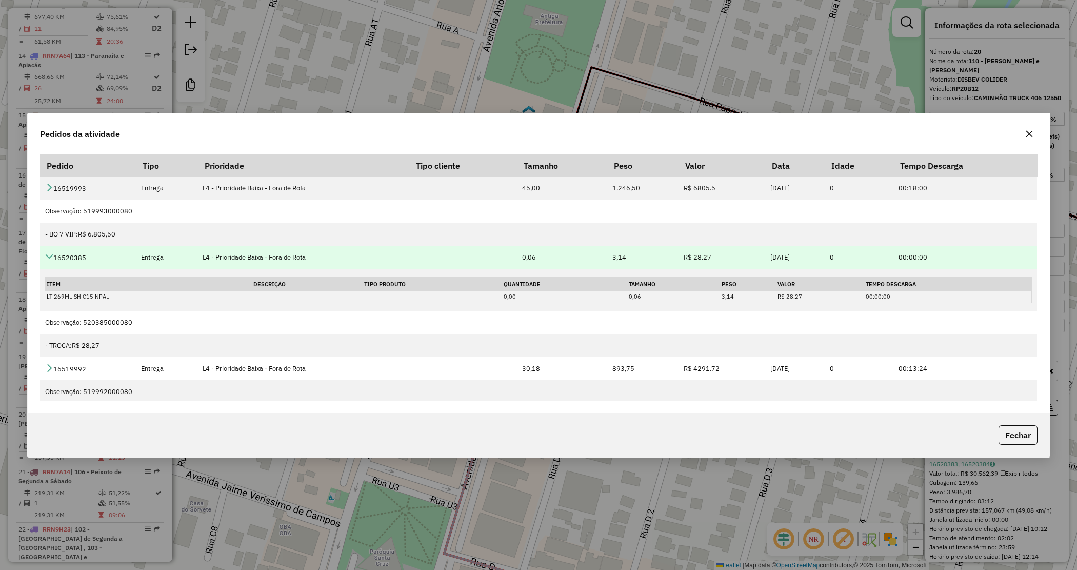
click at [50, 268] on td "16520385" at bounding box center [88, 257] width 96 height 23
click at [50, 255] on icon at bounding box center [49, 256] width 8 height 8
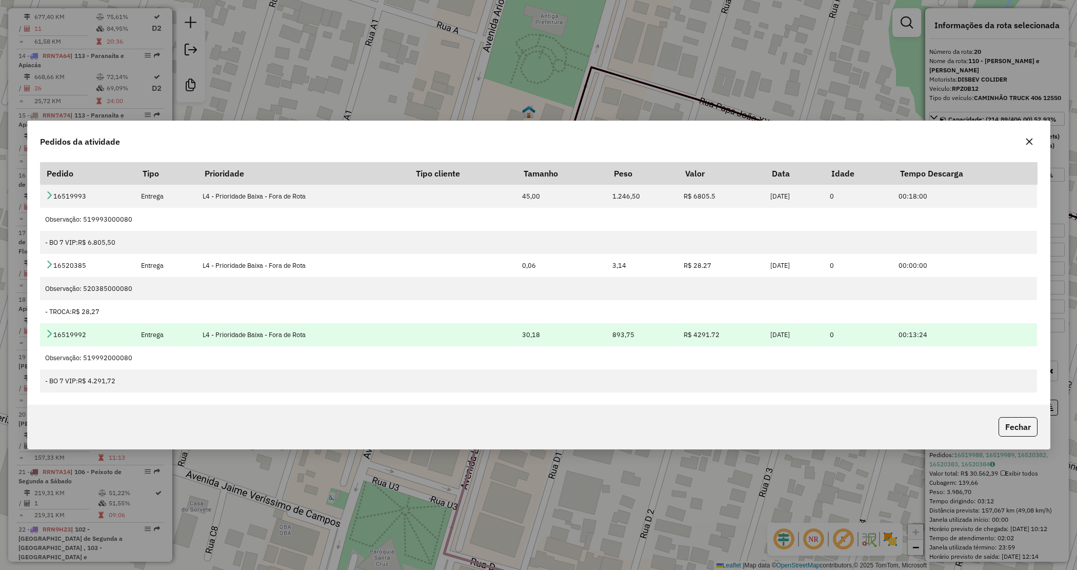
click at [50, 335] on icon at bounding box center [49, 333] width 8 height 8
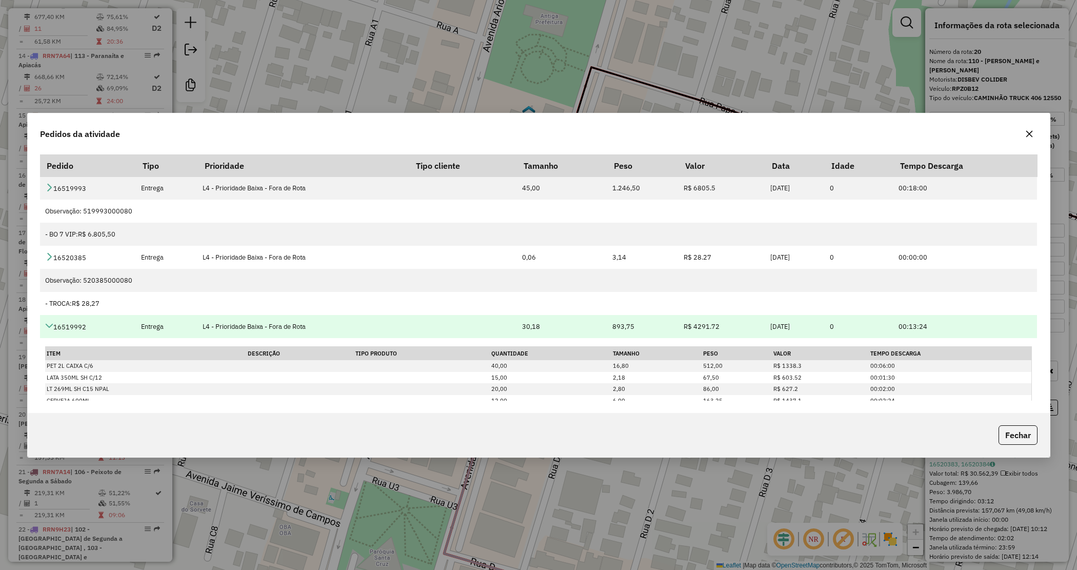
click at [52, 335] on td "16519992" at bounding box center [88, 326] width 96 height 23
click at [50, 326] on icon at bounding box center [49, 326] width 8 height 8
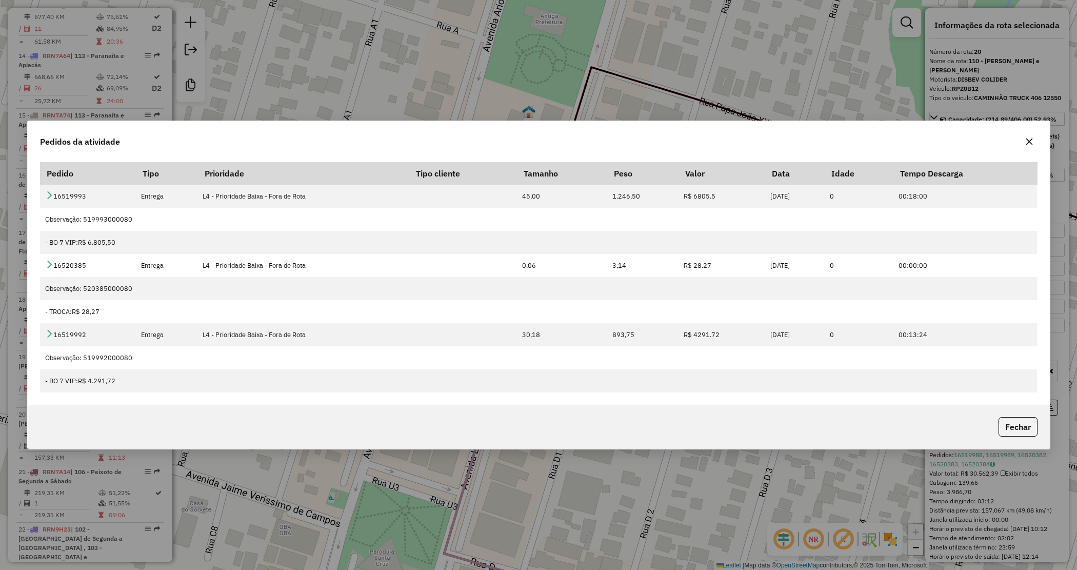
click at [473, 529] on div "Pedidos da atividade Pedido Tipo Prioridade Tipo cliente Tamanho Peso Valor Dat…" at bounding box center [538, 285] width 1077 height 570
drag, startPoint x: 1029, startPoint y: 140, endPoint x: 1004, endPoint y: 151, distance: 27.3
click at [1027, 140] on icon "button" at bounding box center [1029, 141] width 8 height 8
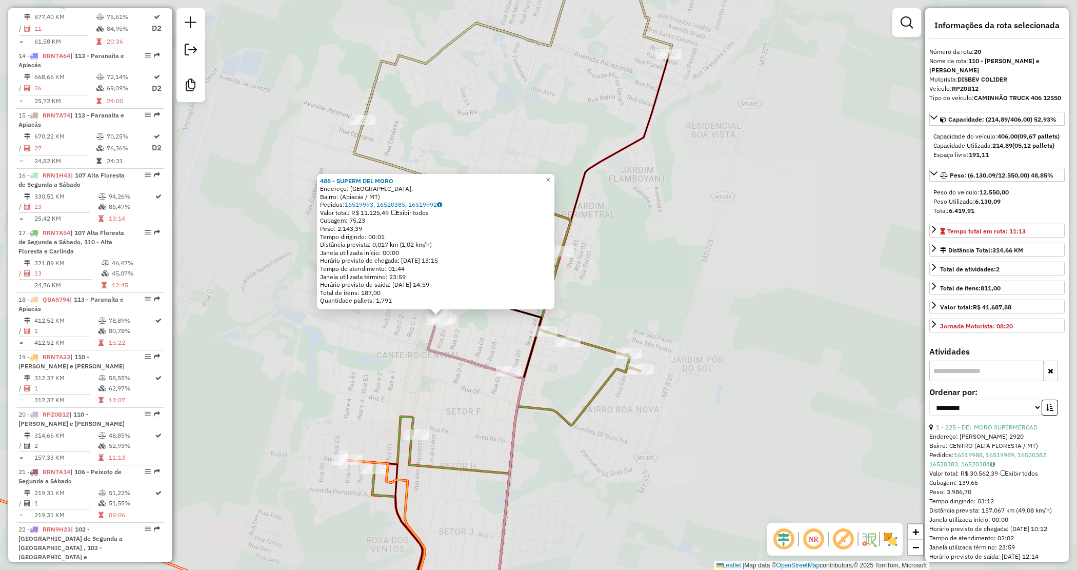
click at [545, 345] on div "488 - SUPERM DEL MORO Endereço: Avenida Brasil, Bairro: (Apiacás / MT) Pedidos:…" at bounding box center [538, 285] width 1077 height 570
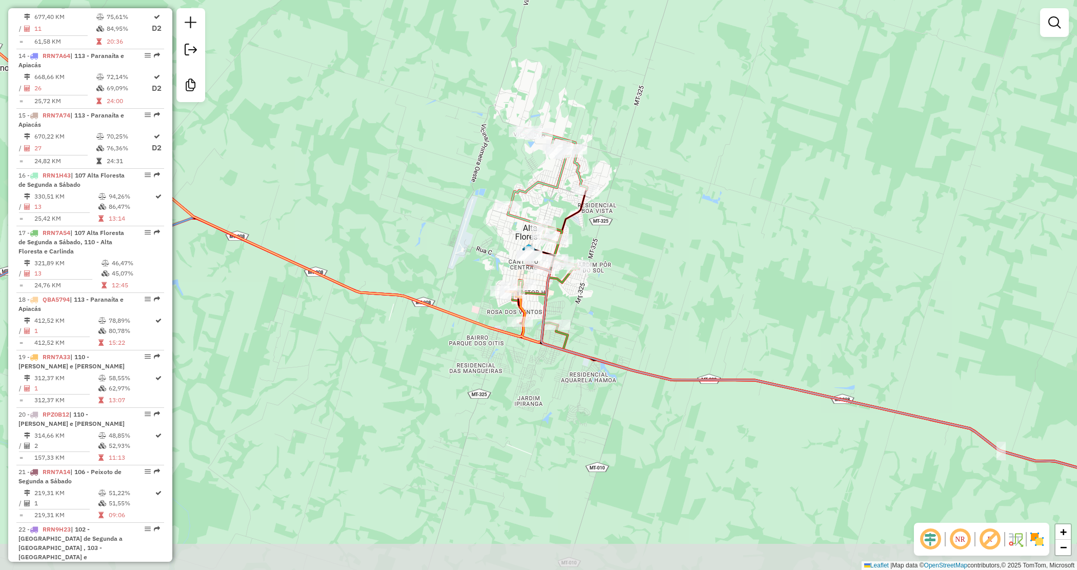
drag, startPoint x: 609, startPoint y: 347, endPoint x: 599, endPoint y: 260, distance: 88.3
click at [602, 314] on div "Janela de atendimento Grade de atendimento Capacidade Transportadoras Veículos …" at bounding box center [538, 285] width 1077 height 570
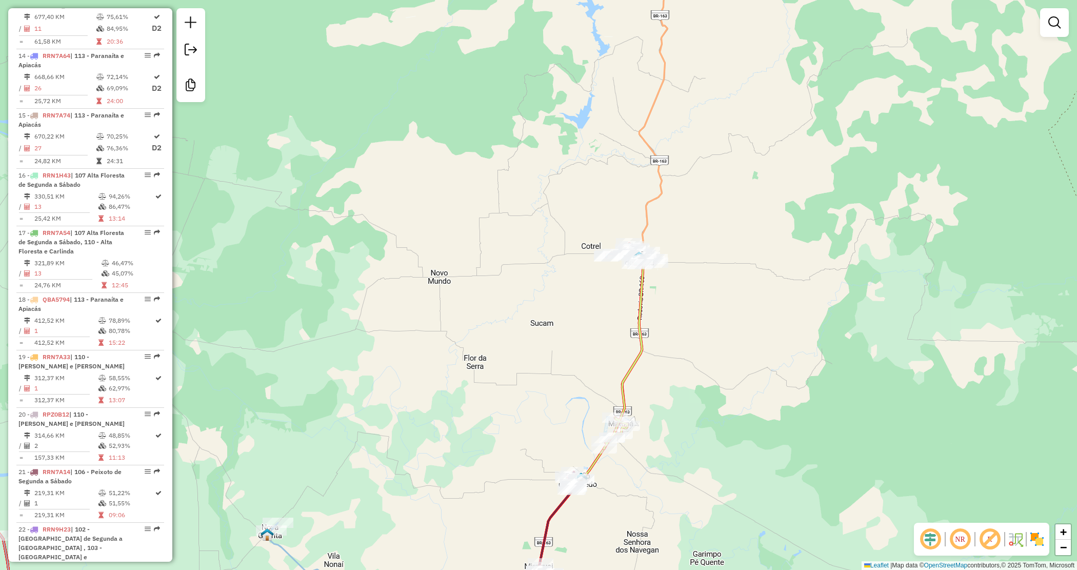
drag, startPoint x: 686, startPoint y: 453, endPoint x: 673, endPoint y: 383, distance: 70.8
click at [675, 383] on div "Rota 3 - Placa RRP4I02 5969 - BAR ENCONTRO DOS AMI Rota 3 - Placa RRP4I02 2681 …" at bounding box center [538, 285] width 1077 height 570
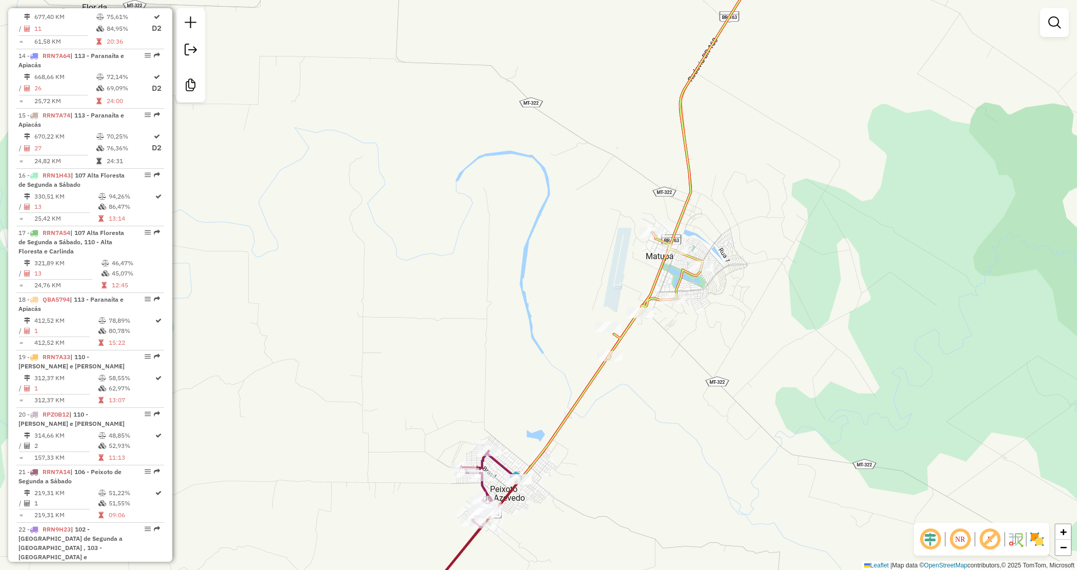
drag, startPoint x: 665, startPoint y: 399, endPoint x: 660, endPoint y: 383, distance: 17.2
click at [660, 383] on div "Janela de atendimento Grade de atendimento Capacidade Transportadoras Veículos …" at bounding box center [538, 285] width 1077 height 570
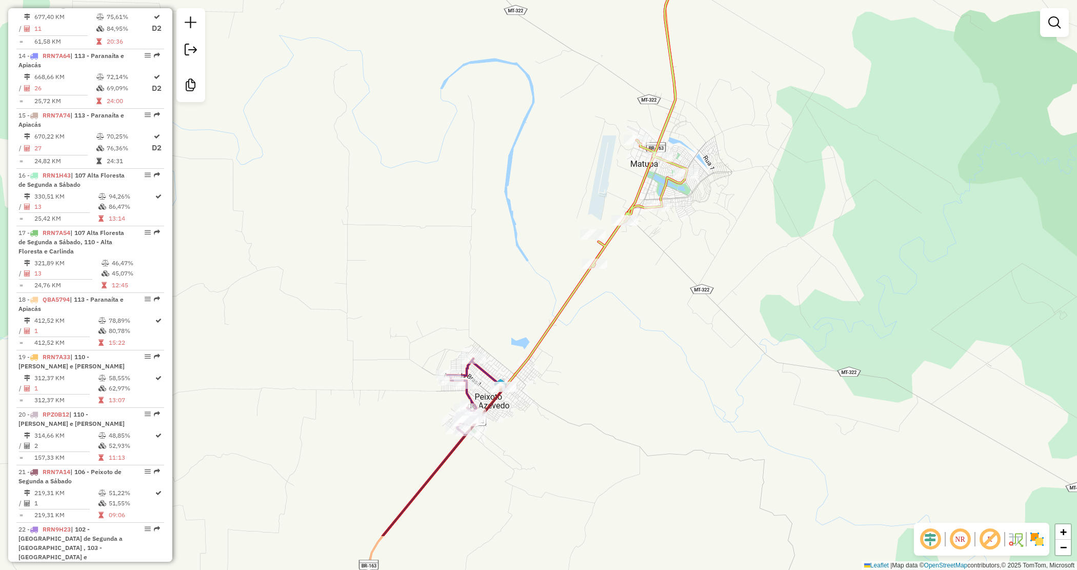
drag, startPoint x: 630, startPoint y: 416, endPoint x: 612, endPoint y: 334, distance: 84.0
click at [613, 334] on div "Janela de atendimento Grade de atendimento Capacidade Transportadoras Veículos …" at bounding box center [538, 285] width 1077 height 570
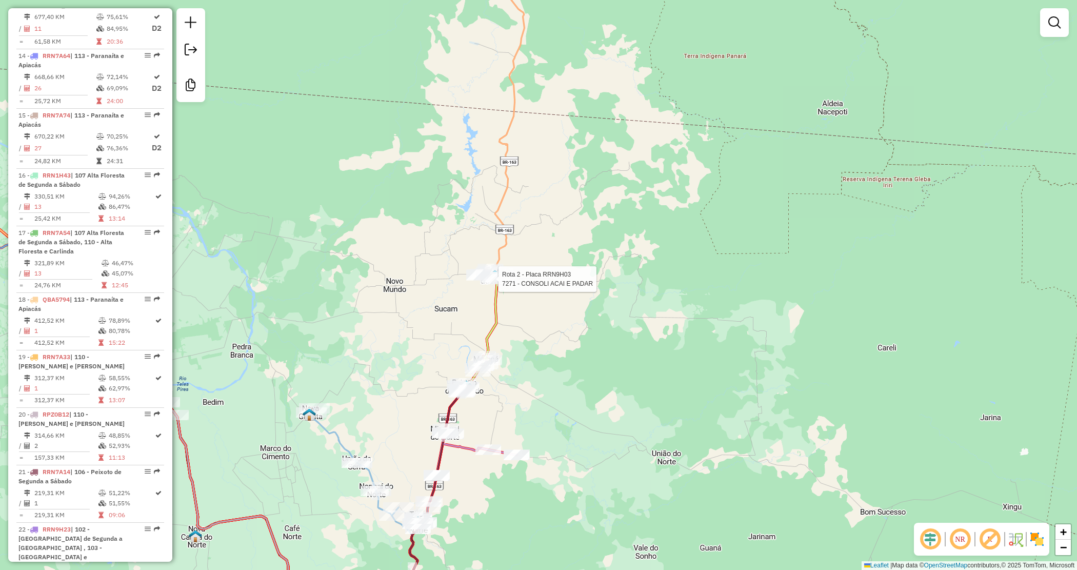
select select "**********"
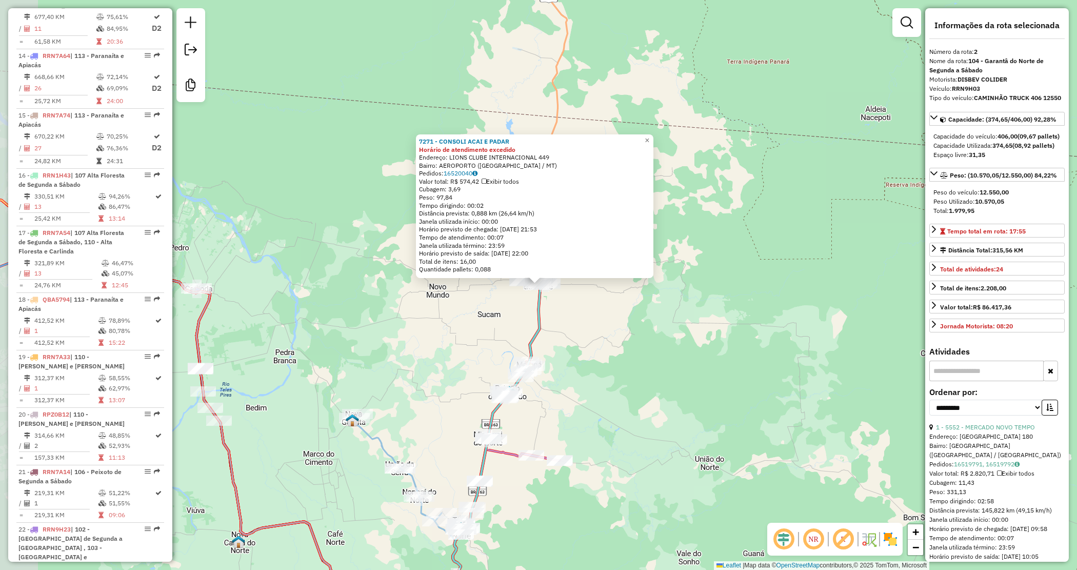
scroll to position [464, 0]
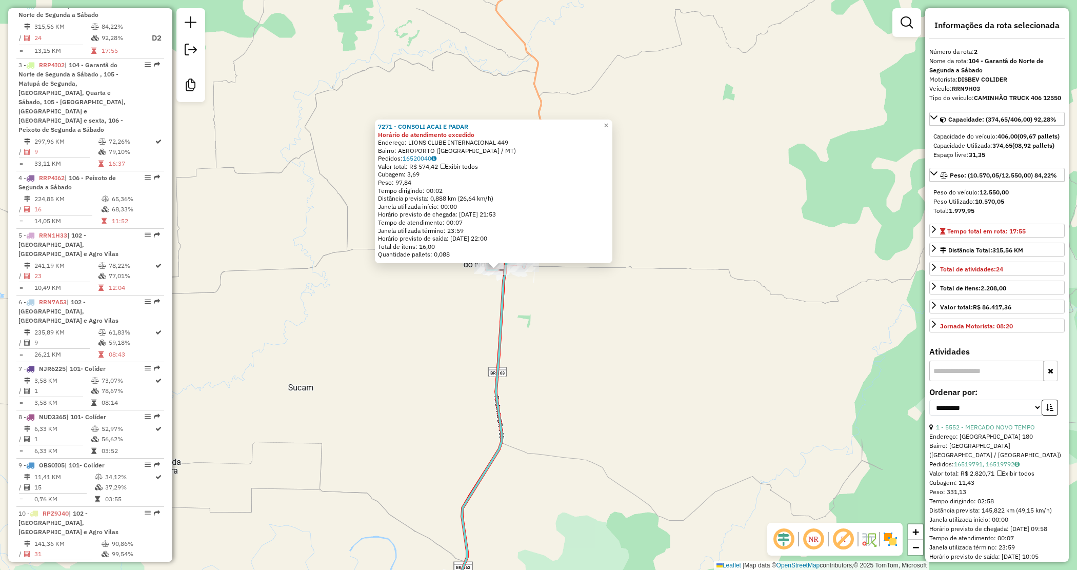
click at [595, 316] on div "7271 - CONSOLI ACAI E PADAR Horário de atendimento excedido Endereço: LIONS CLU…" at bounding box center [538, 285] width 1077 height 570
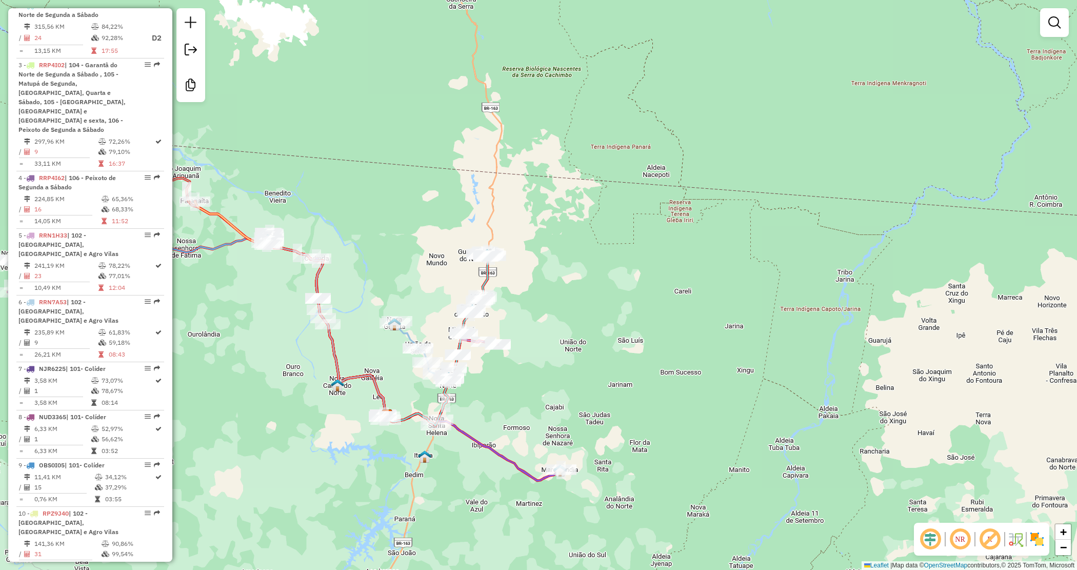
drag, startPoint x: 495, startPoint y: 390, endPoint x: 527, endPoint y: 380, distance: 33.3
click at [529, 381] on div "Janela de atendimento Grade de atendimento Capacidade Transportadoras Veículos …" at bounding box center [538, 285] width 1077 height 570
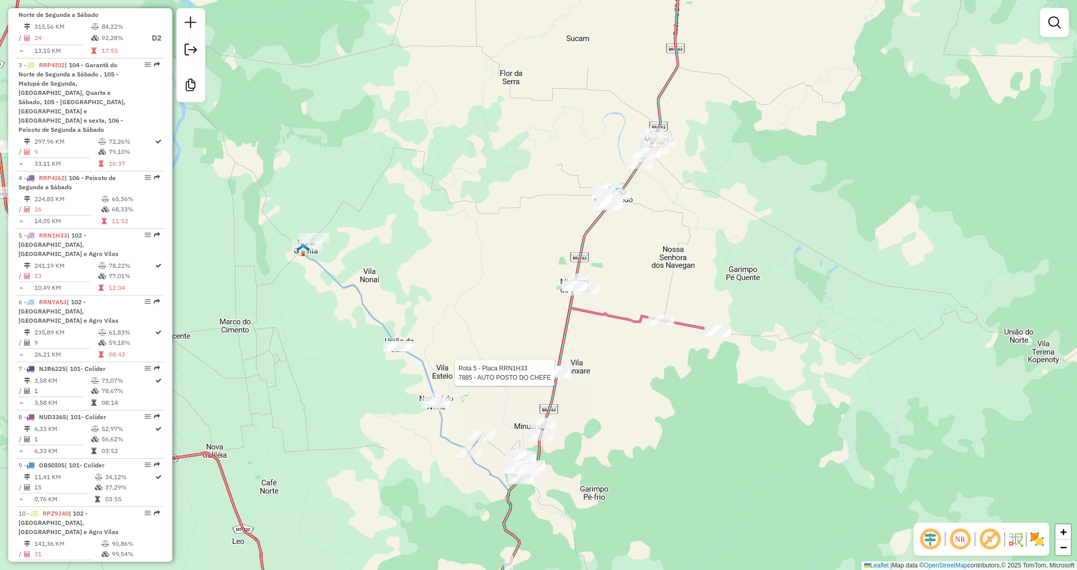
select select "**********"
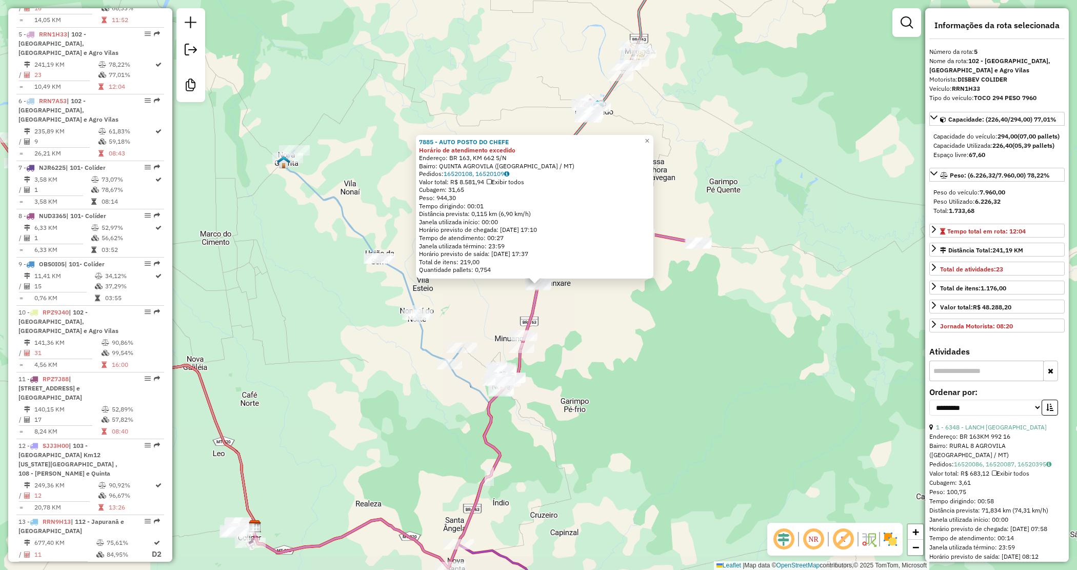
scroll to position [675, 0]
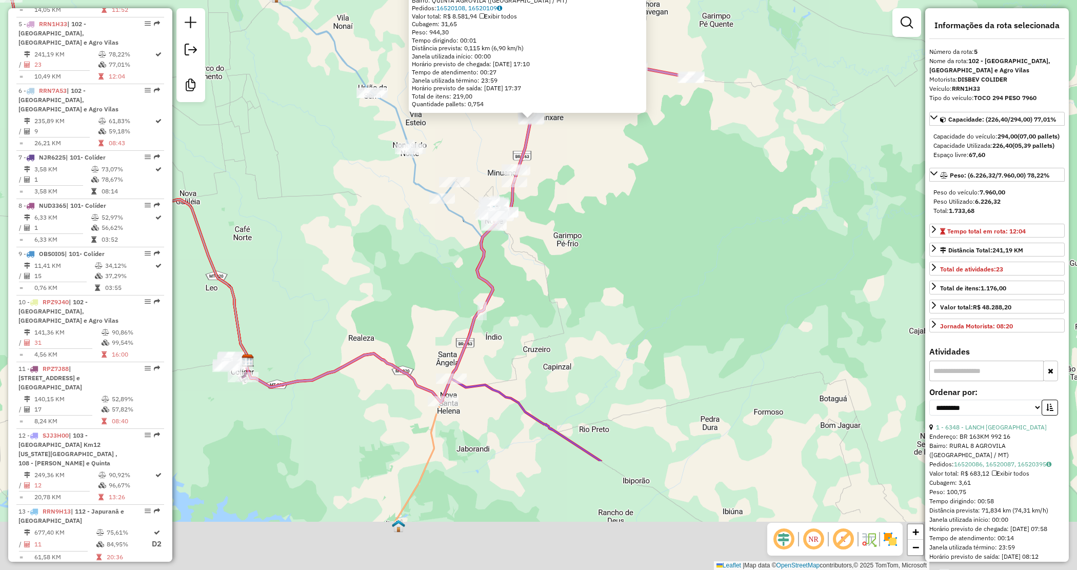
drag, startPoint x: 615, startPoint y: 388, endPoint x: 586, endPoint y: 196, distance: 194.1
click at [594, 206] on div "Rota 5 - Placa RRN1H33 7885 - AUTO POSTO DO CHEFE 7885 - AUTO POSTO DO CHEFE Ho…" at bounding box center [538, 285] width 1077 height 570
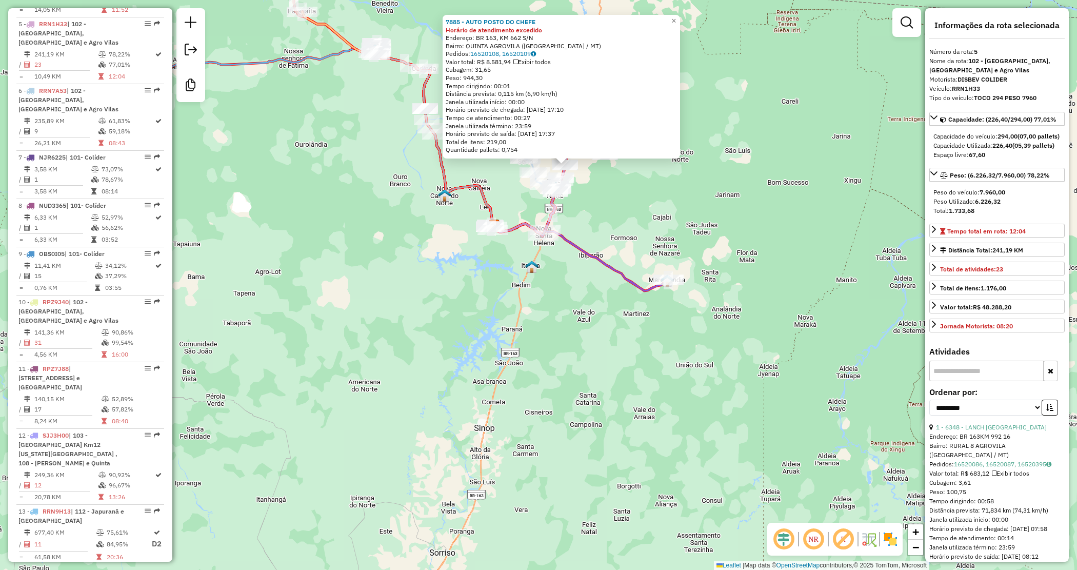
click at [596, 295] on div "7885 - AUTO POSTO DO CHEFE Horário de atendimento excedido Endereço: BR 163, KM…" at bounding box center [538, 285] width 1077 height 570
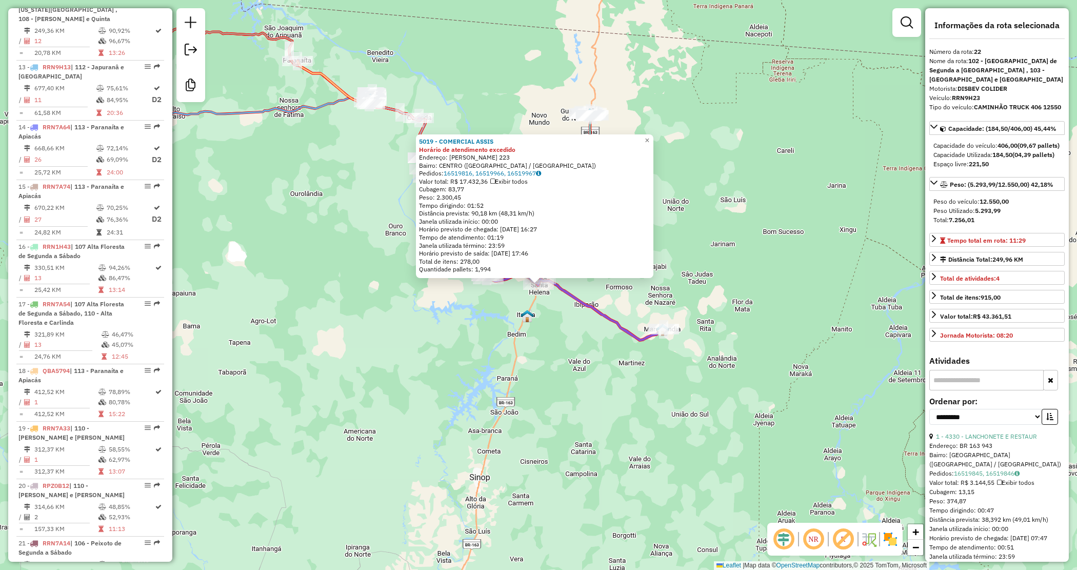
scroll to position [1191, 0]
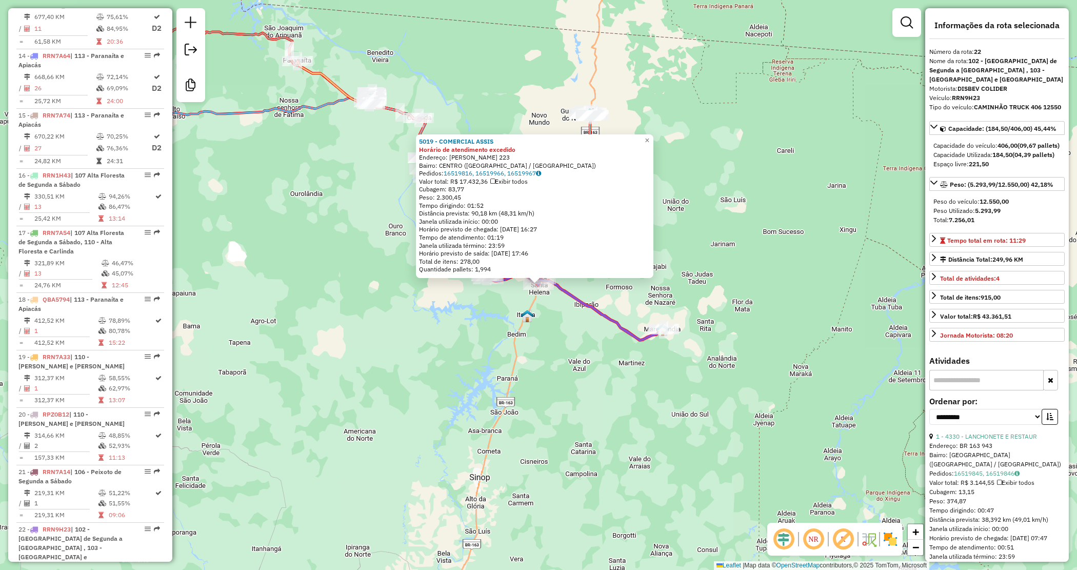
click at [478, 101] on div "Rota 22 - Placa RRN9H23 5019 - COMERCIAL ASSIS 5019 - COMERCIAL ASSIS Horário d…" at bounding box center [538, 285] width 1077 height 570
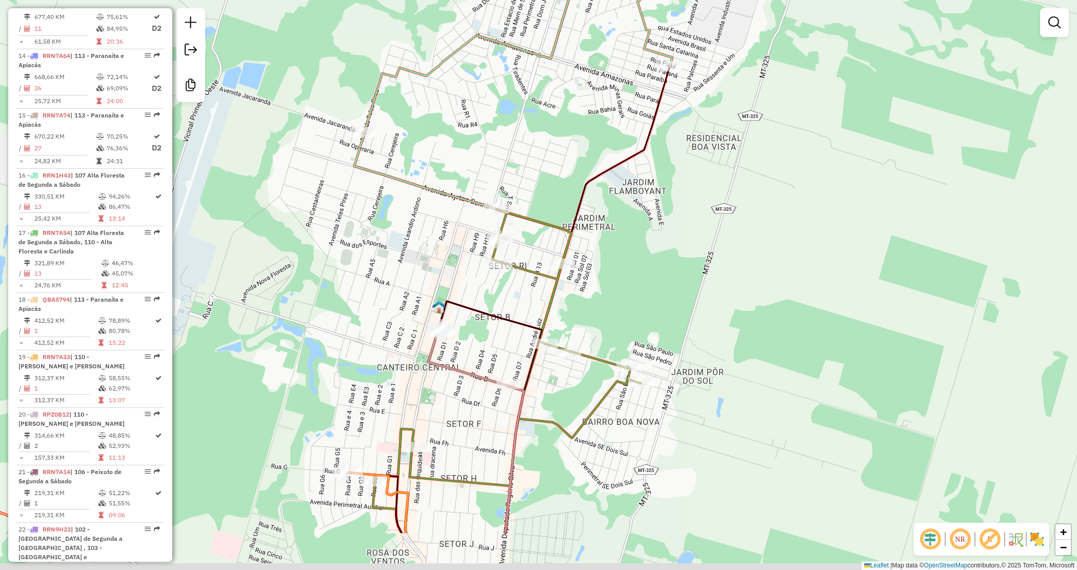
drag, startPoint x: 531, startPoint y: 328, endPoint x: 362, endPoint y: 181, distance: 224.6
click at [362, 181] on div "Janela de atendimento Grade de atendimento Capacidade Transportadoras Veículos …" at bounding box center [538, 285] width 1077 height 570
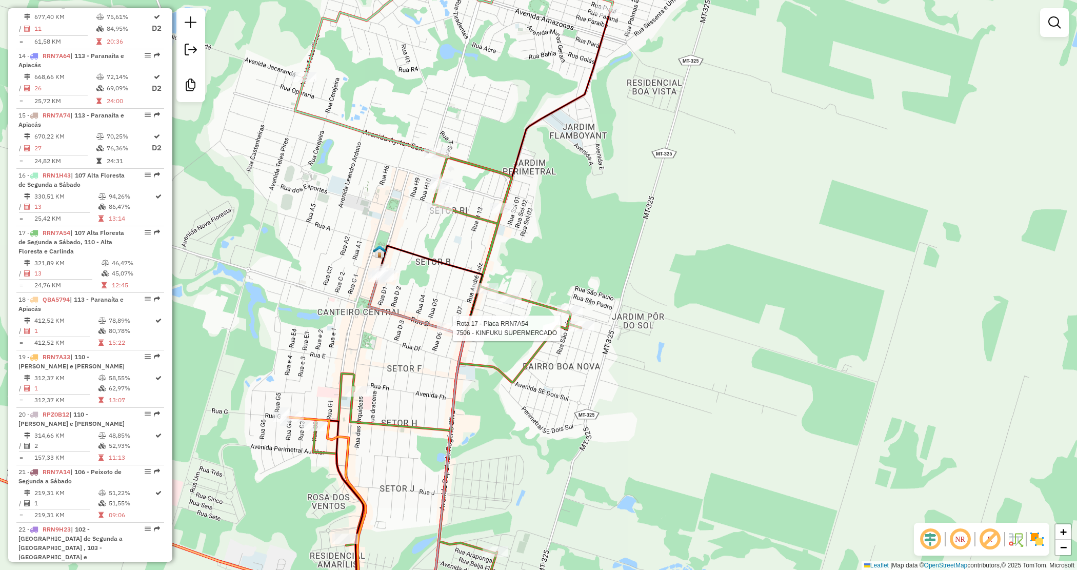
select select "**********"
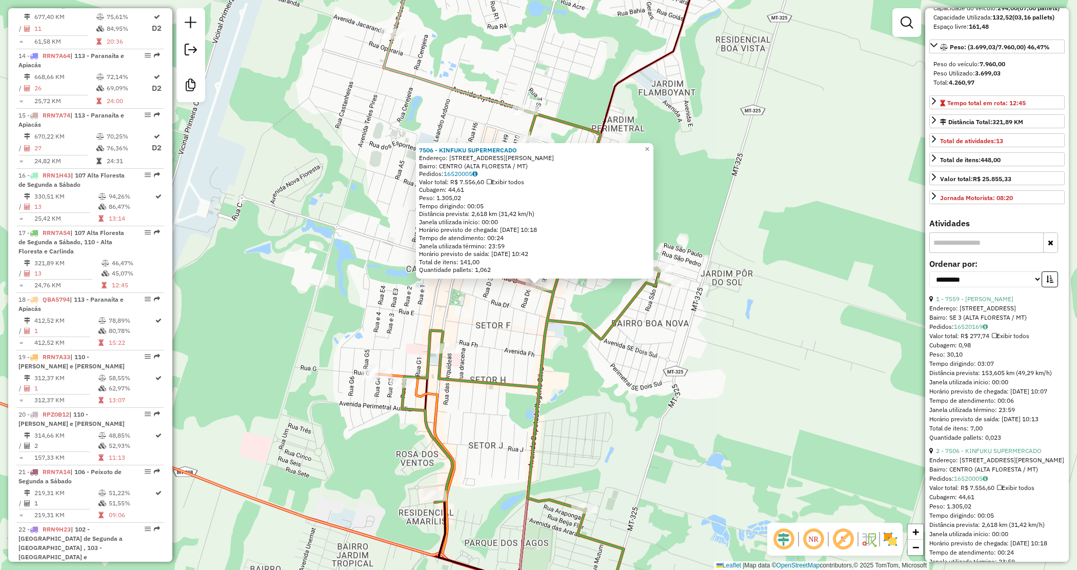
scroll to position [0, 0]
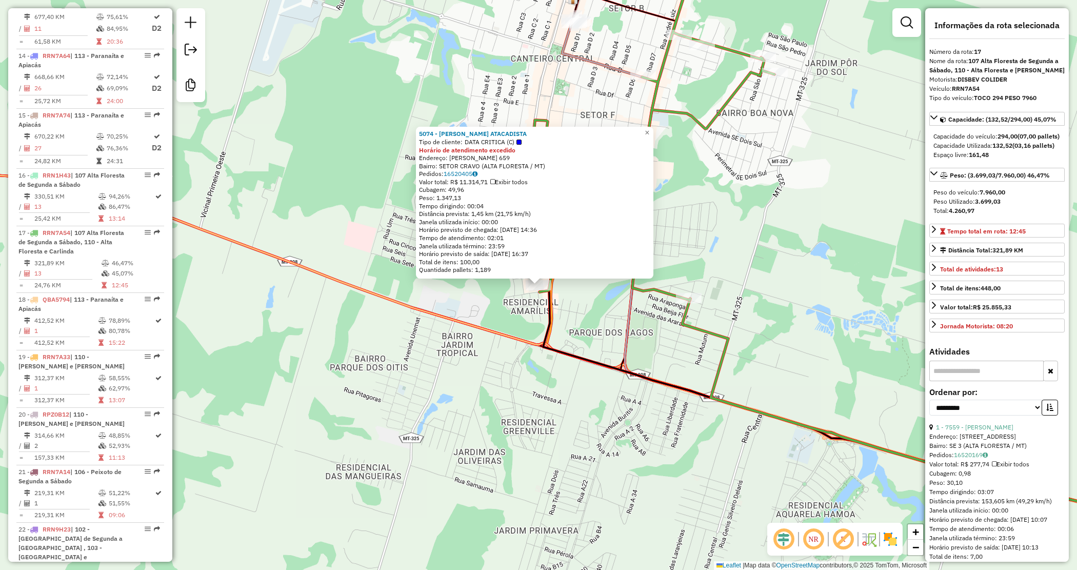
click at [466, 397] on div "5074 - MACHADO ATACADISTA Tipo de cliente: DATA CRITICA (C) Horário de atendime…" at bounding box center [538, 285] width 1077 height 570
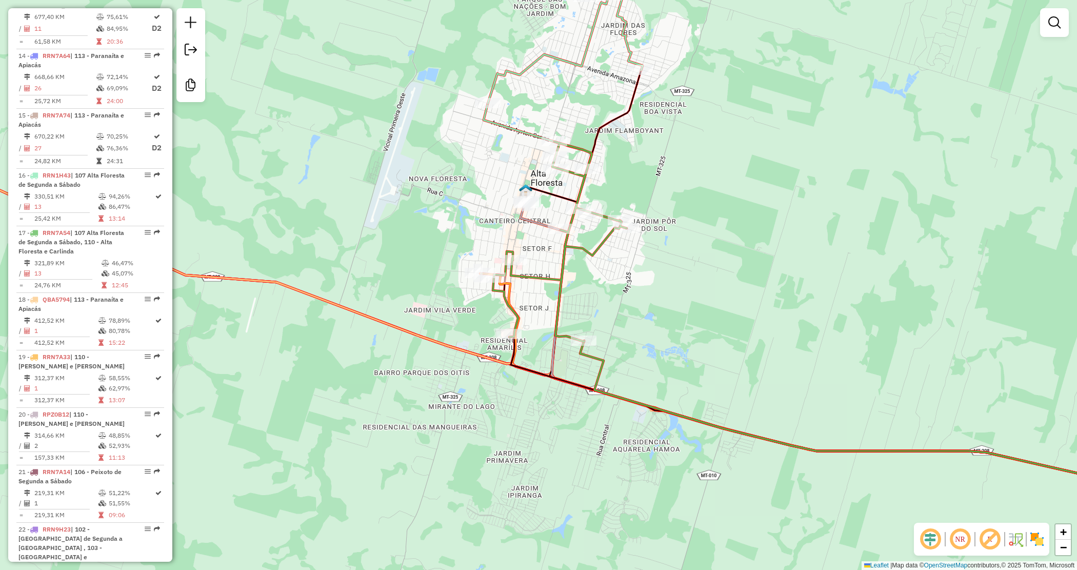
click at [632, 313] on div "Janela de atendimento Grade de atendimento Capacidade Transportadoras Veículos …" at bounding box center [538, 285] width 1077 height 570
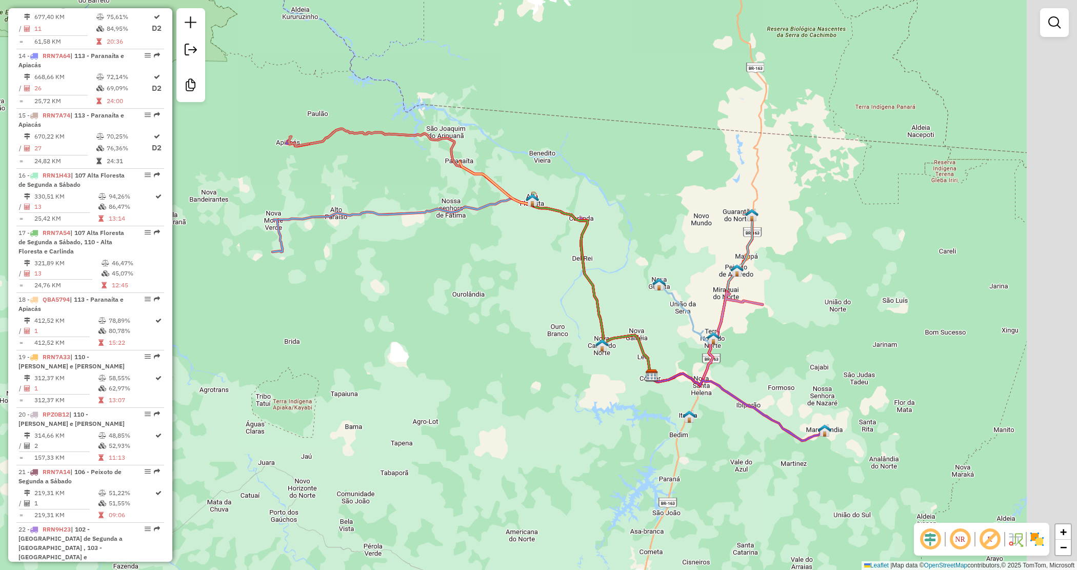
drag, startPoint x: 552, startPoint y: 304, endPoint x: 532, endPoint y: 283, distance: 29.0
click at [519, 283] on div "Janela de atendimento Grade de atendimento Capacidade Transportadoras Veículos …" at bounding box center [538, 285] width 1077 height 570
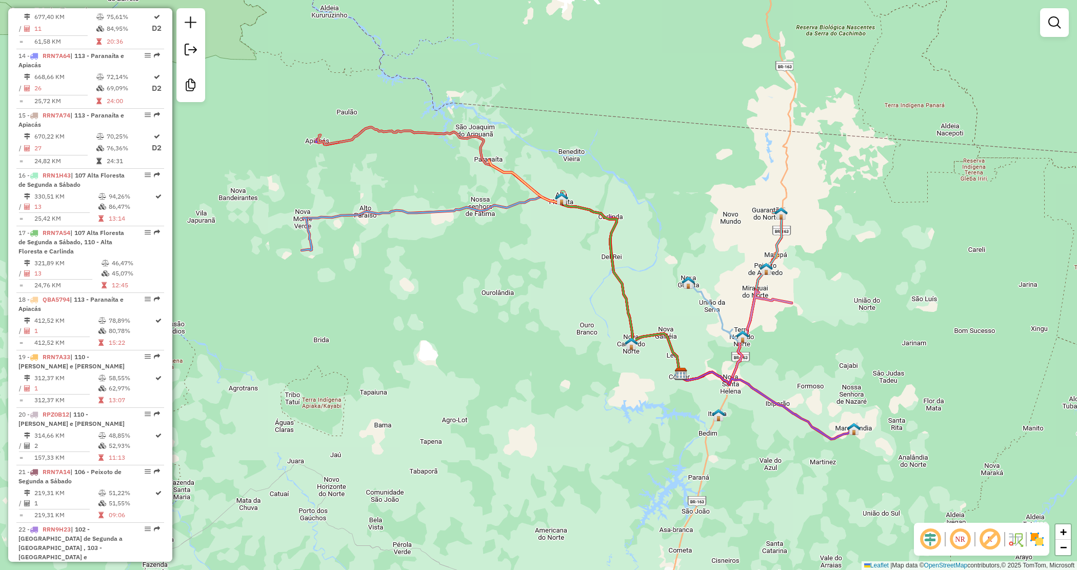
drag, startPoint x: 772, startPoint y: 322, endPoint x: 807, endPoint y: 324, distance: 34.5
click at [807, 324] on div "Janela de atendimento Grade de atendimento Capacidade Transportadoras Veículos …" at bounding box center [538, 285] width 1077 height 570
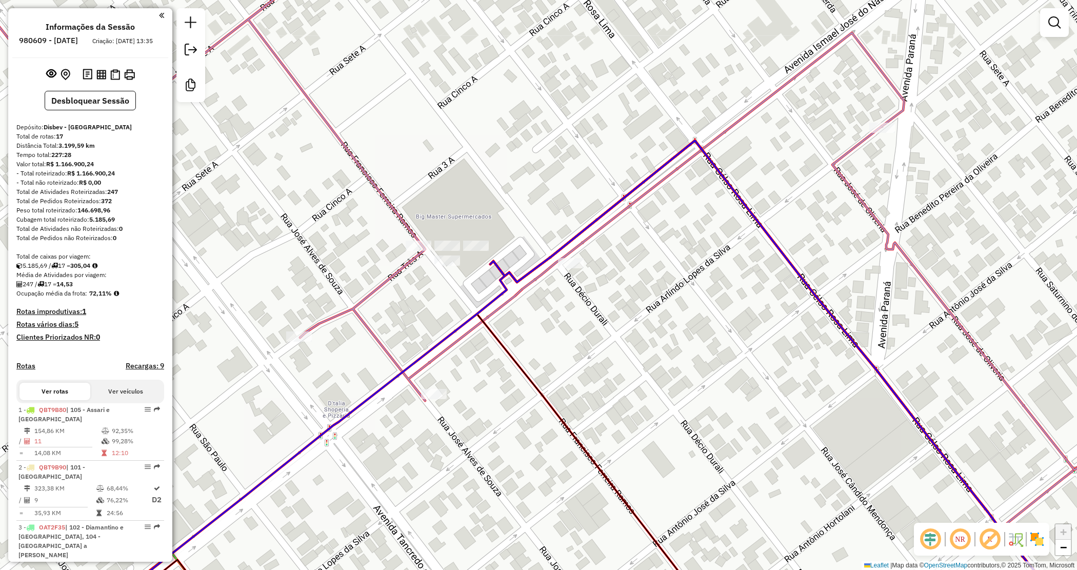
scroll to position [793, 0]
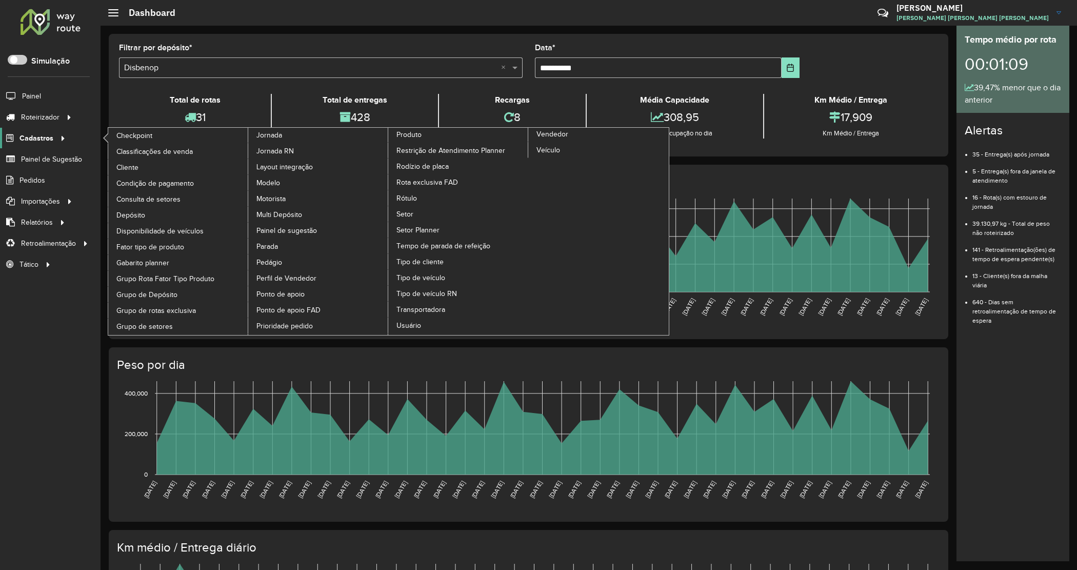
click at [31, 138] on span "Cadastros" at bounding box center [36, 138] width 34 height 11
click at [422, 320] on span "Usuário" at bounding box center [409, 325] width 26 height 11
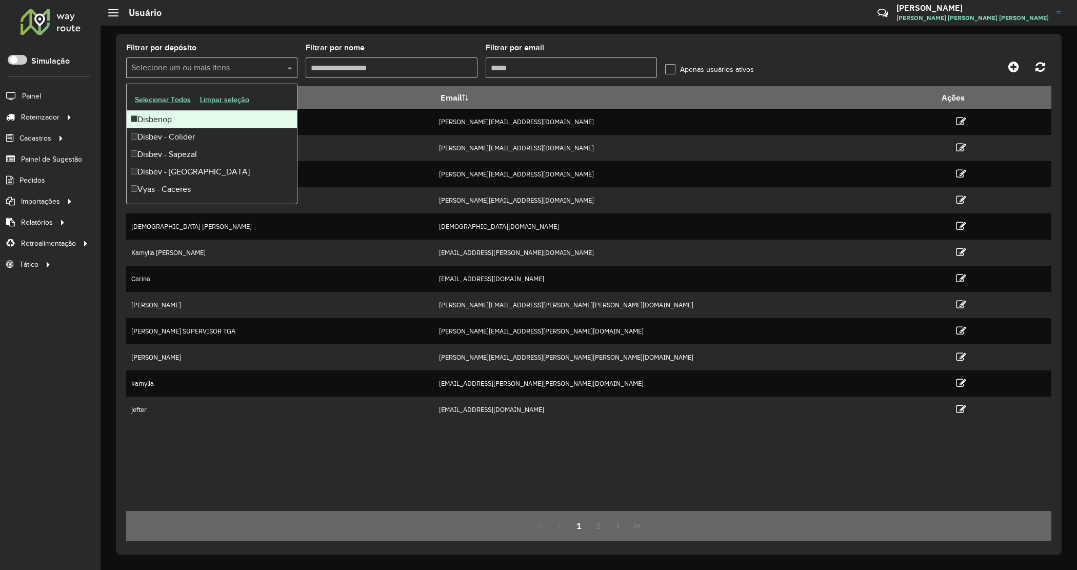
click at [204, 65] on input "text" at bounding box center [207, 68] width 156 height 12
click at [181, 117] on div "Disbenop" at bounding box center [212, 119] width 170 height 17
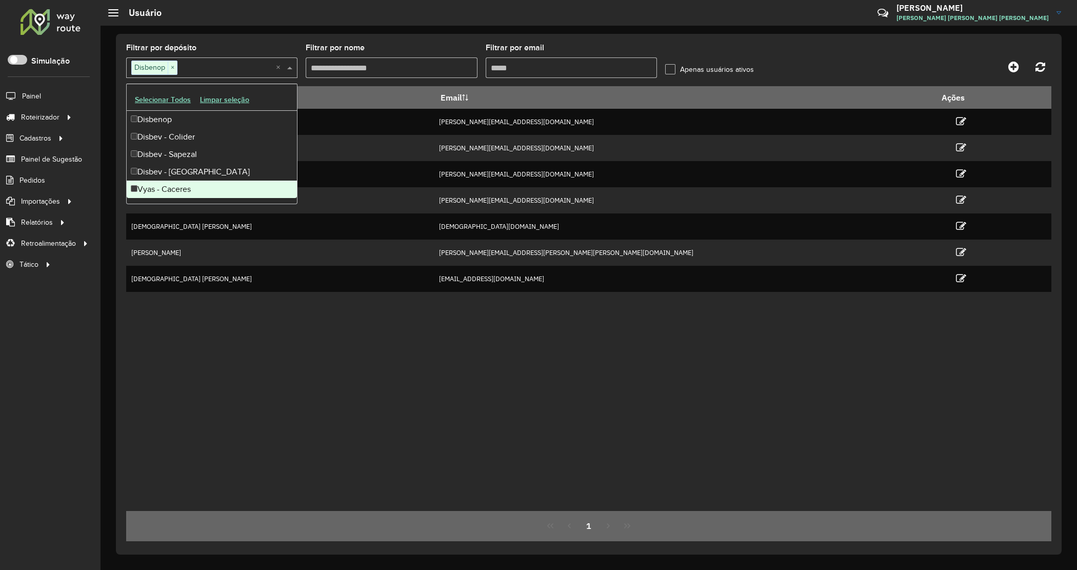
click at [313, 450] on div "Nome Email [PERSON_NAME] [PERSON_NAME][EMAIL_ADDRESS][DOMAIN_NAME] [PERSON_NAME…" at bounding box center [588, 298] width 925 height 425
